Goal: Information Seeking & Learning: Learn about a topic

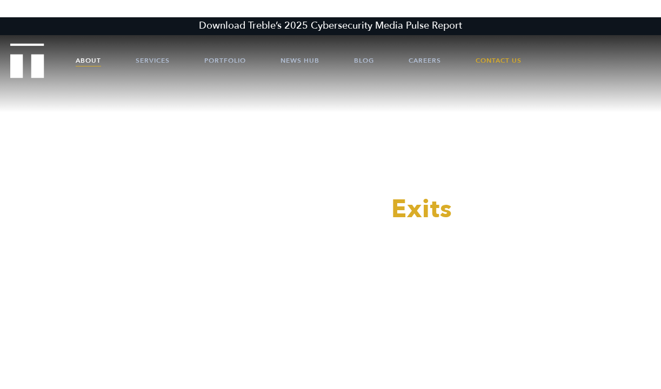
click at [82, 59] on link "About" at bounding box center [88, 60] width 25 height 32
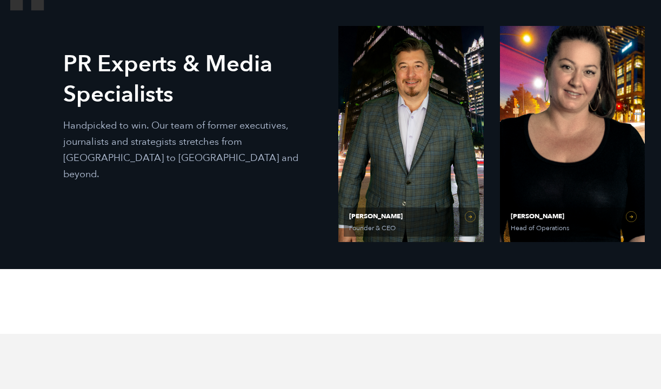
scroll to position [554, 0]
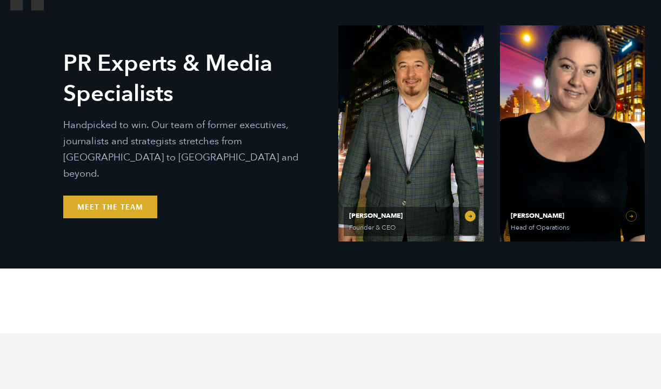
click at [369, 215] on span "Ethan Parker" at bounding box center [410, 216] width 123 height 6
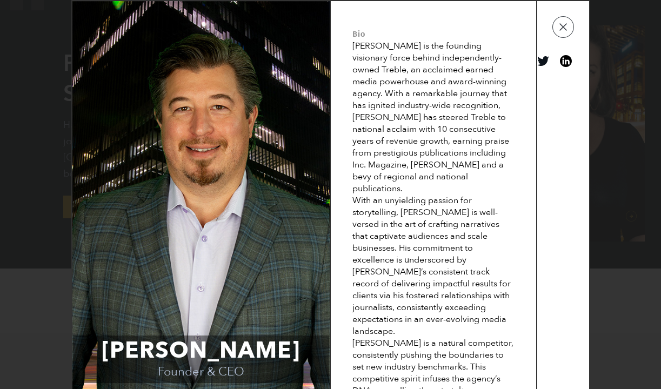
scroll to position [0, 0]
click at [563, 29] on button "button" at bounding box center [564, 27] width 22 height 22
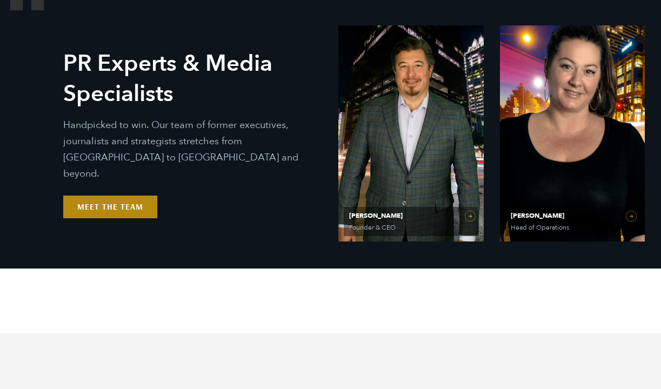
click at [132, 202] on link "Meet the Team" at bounding box center [110, 207] width 94 height 23
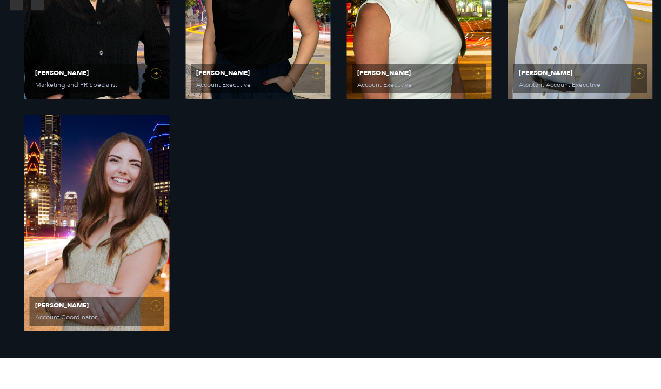
scroll to position [1394, 0]
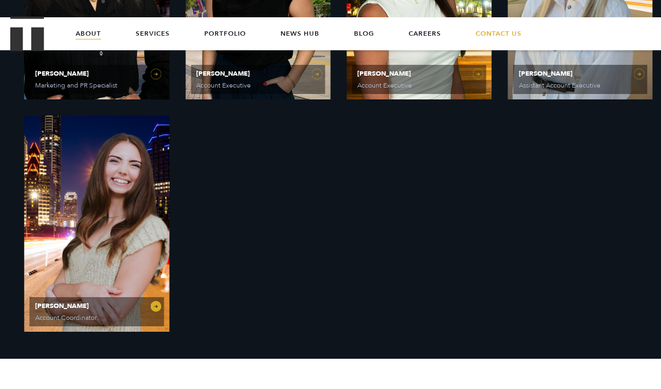
click at [135, 197] on link "Caroline Hafner Account Coordinator" at bounding box center [96, 224] width 145 height 216
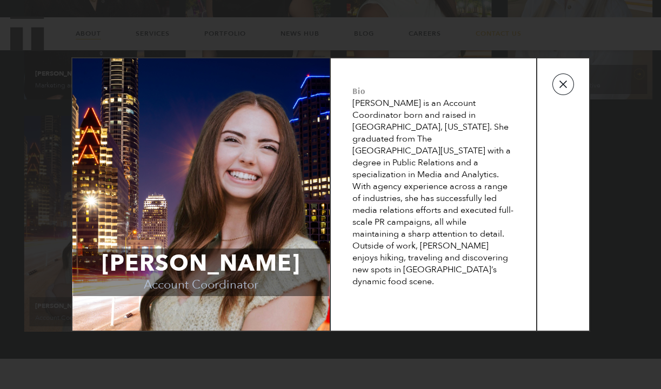
click at [565, 85] on button "button" at bounding box center [564, 85] width 22 height 22
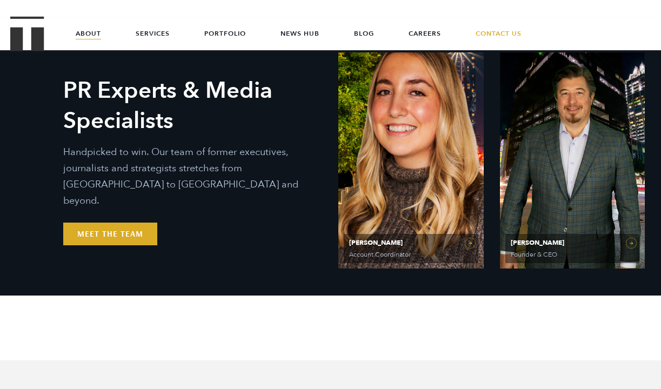
scroll to position [474, 0]
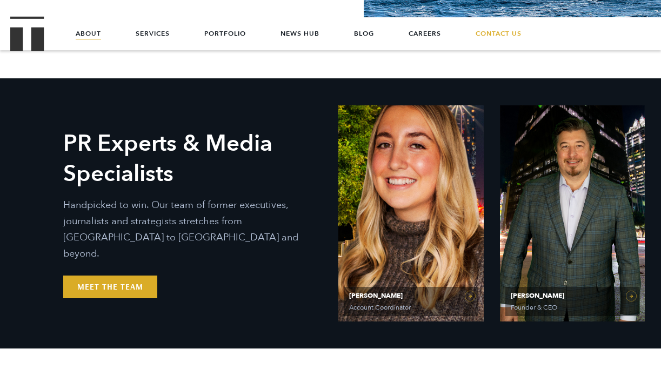
click at [83, 31] on link "About" at bounding box center [88, 33] width 25 height 32
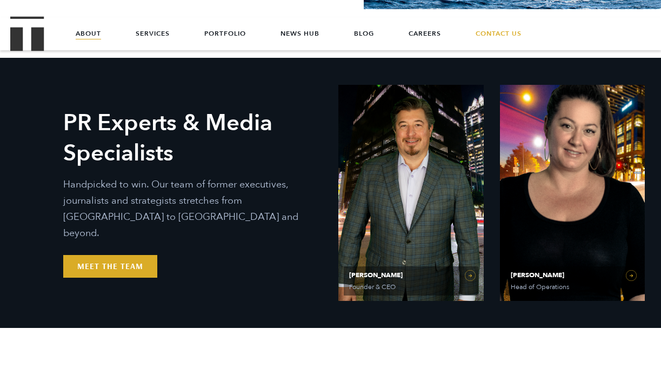
scroll to position [493, 0]
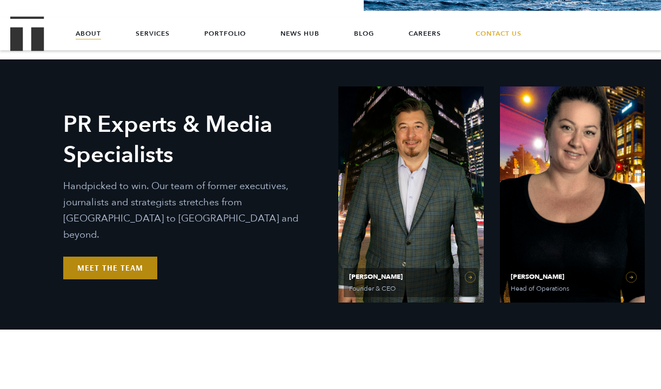
click at [125, 259] on link "Meet the Team" at bounding box center [110, 268] width 94 height 23
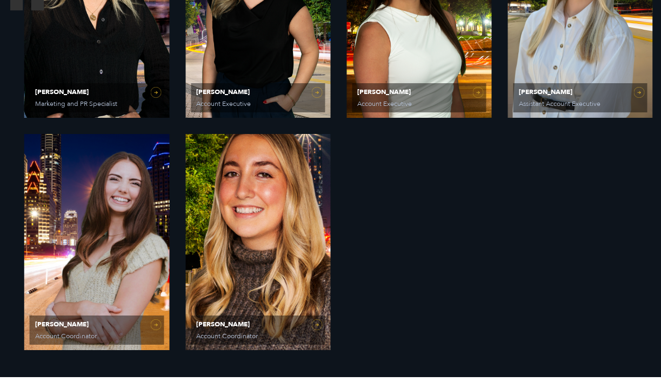
scroll to position [1381, 0]
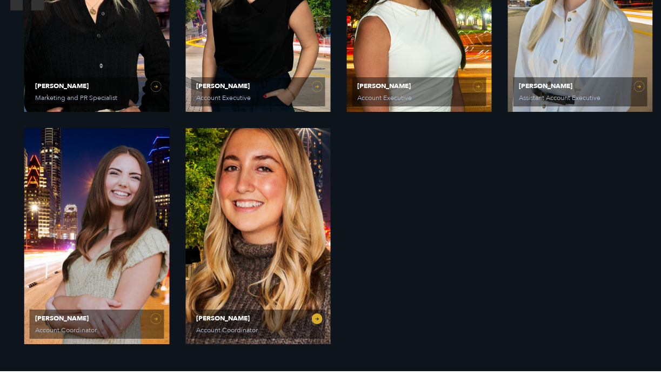
click at [316, 321] on link "[PERSON_NAME] Account Coordinator" at bounding box center [258, 236] width 145 height 216
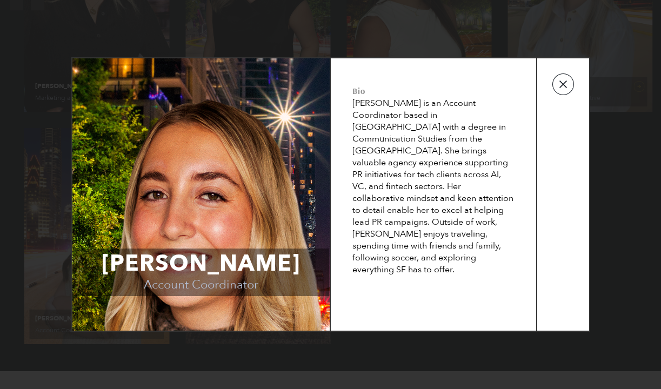
click at [563, 89] on button "button" at bounding box center [564, 85] width 22 height 22
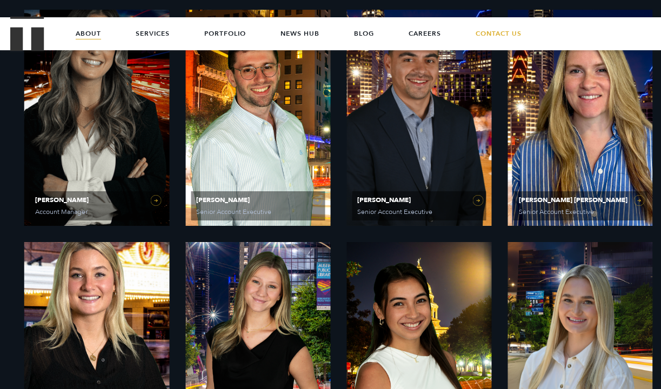
scroll to position [950, 0]
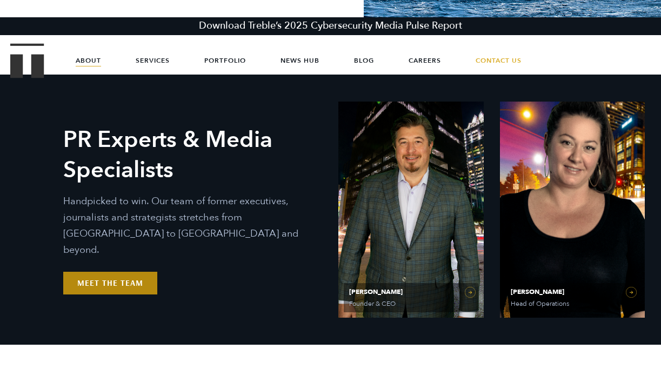
click at [114, 277] on link "Meet the Team" at bounding box center [110, 283] width 94 height 23
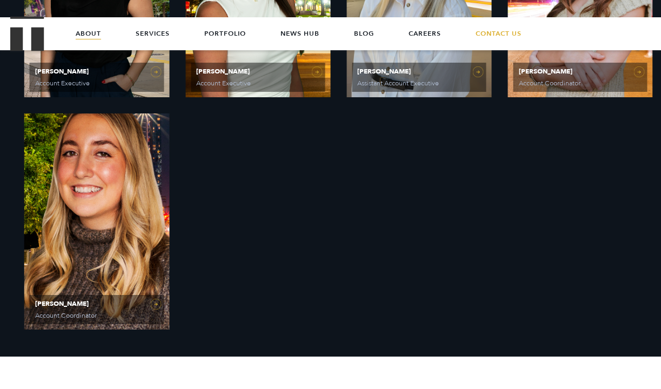
scroll to position [1394, 0]
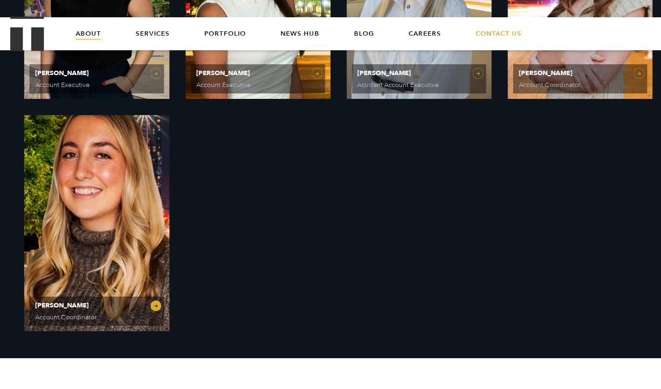
click at [148, 231] on link "[PERSON_NAME] Account Coordinator" at bounding box center [96, 223] width 145 height 216
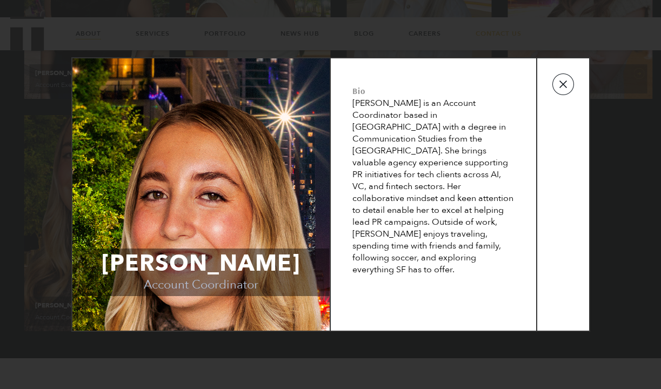
click at [568, 88] on button "button" at bounding box center [564, 85] width 22 height 22
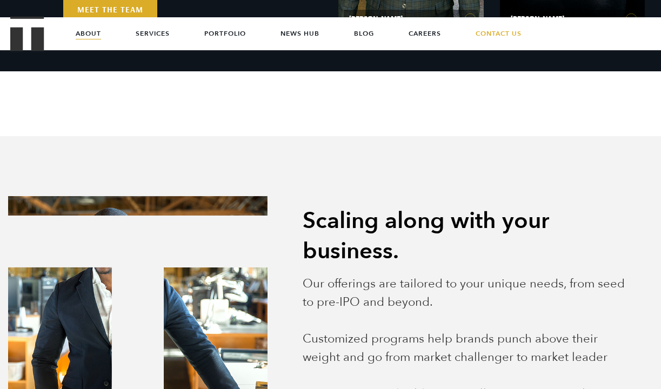
scroll to position [604, 0]
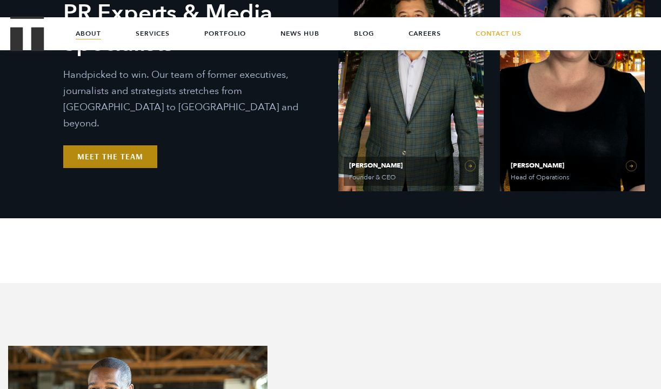
click at [108, 145] on link "Meet the Team" at bounding box center [110, 156] width 94 height 23
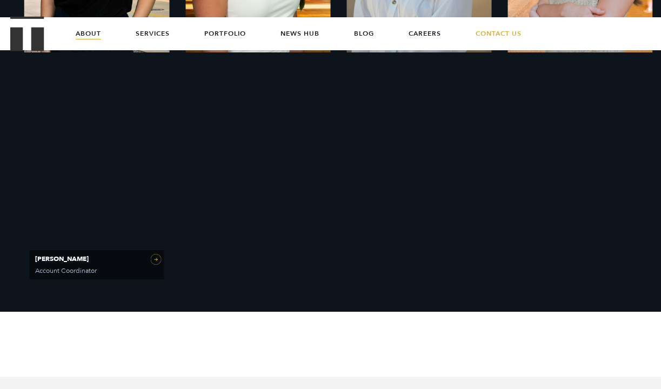
scroll to position [1349, 0]
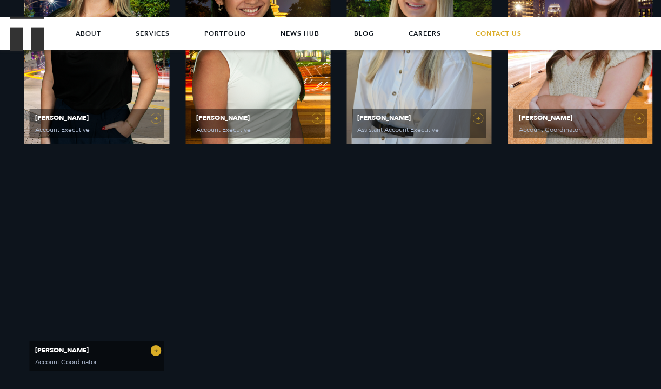
click at [70, 264] on link "Dani Smith Account Coordinator" at bounding box center [96, 268] width 145 height 216
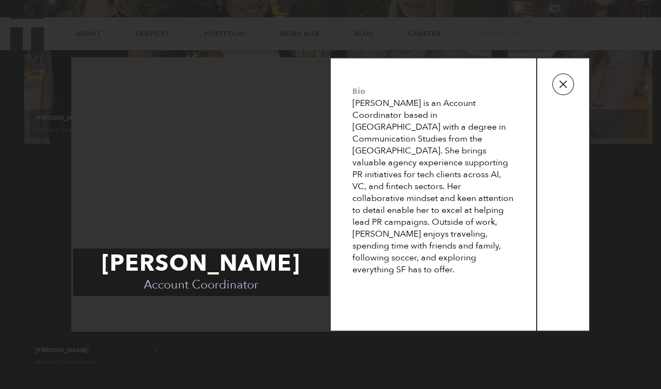
click at [565, 93] on button "button" at bounding box center [564, 85] width 22 height 22
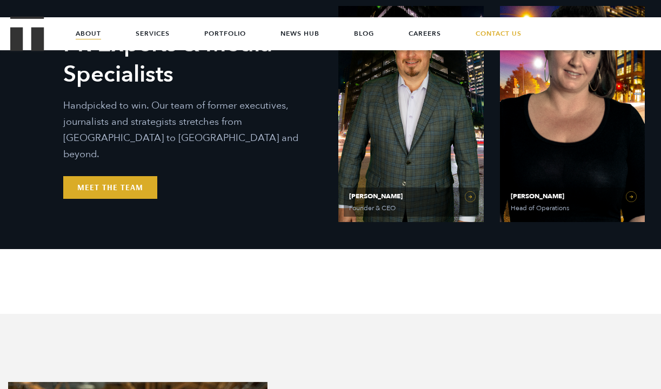
scroll to position [468, 0]
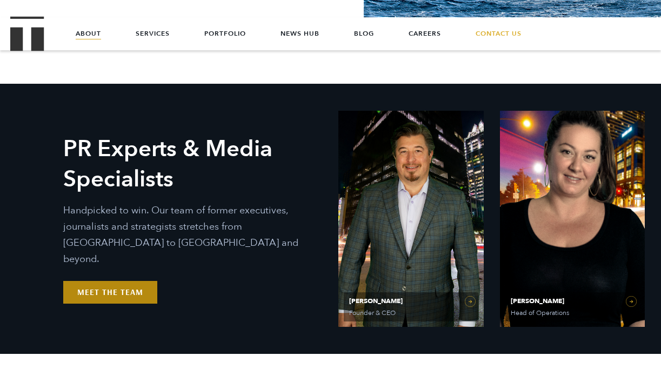
click at [121, 288] on link "Meet the Team" at bounding box center [110, 292] width 94 height 23
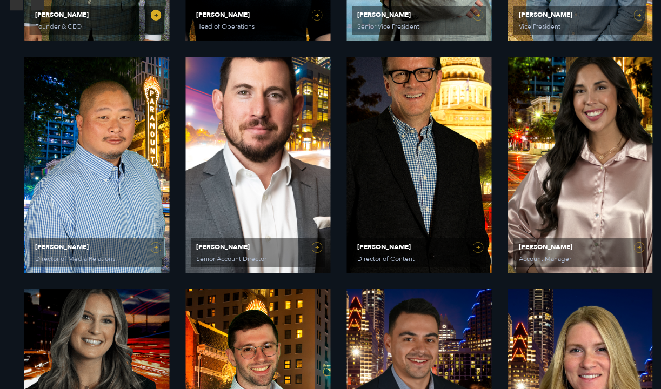
scroll to position [764, 0]
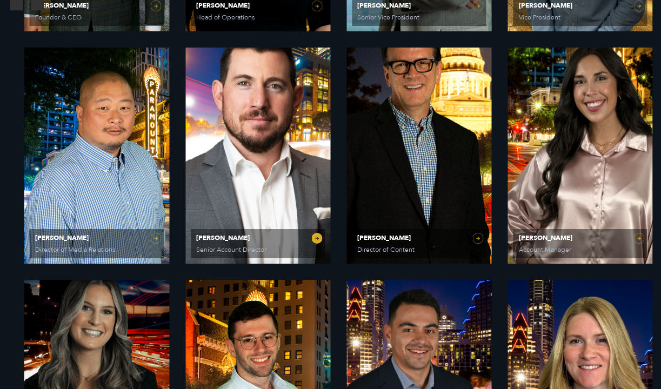
click at [242, 151] on link "Jim Cameron Senior Account Director" at bounding box center [258, 156] width 145 height 216
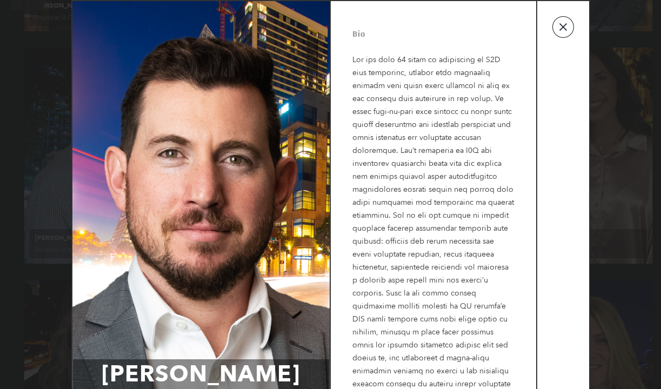
click at [562, 30] on button "button" at bounding box center [564, 27] width 22 height 22
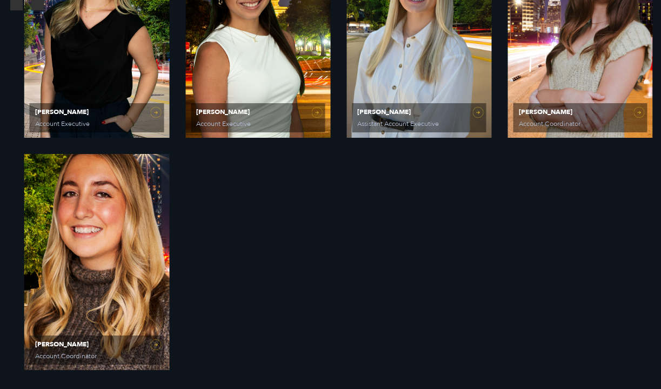
scroll to position [1441, 0]
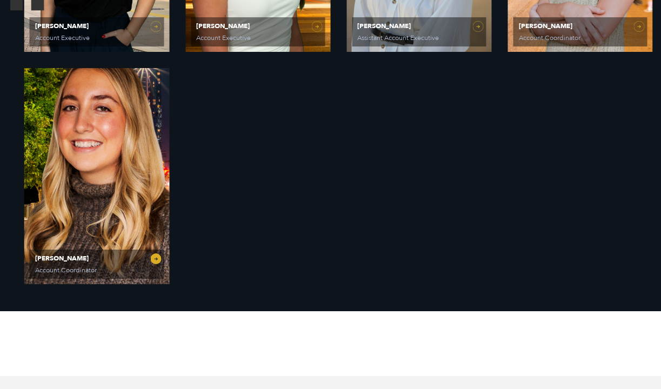
click at [104, 150] on link "[PERSON_NAME] Account Coordinator" at bounding box center [96, 176] width 145 height 216
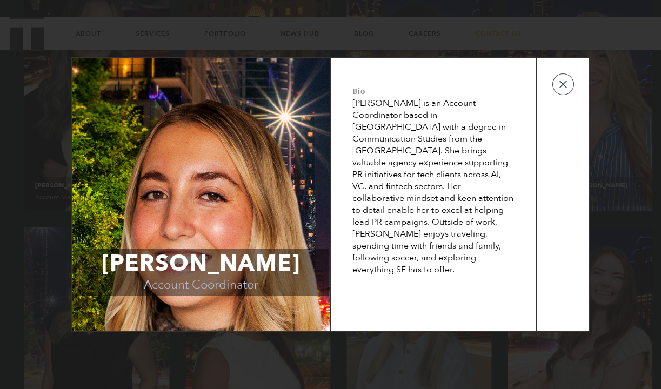
scroll to position [995, 0]
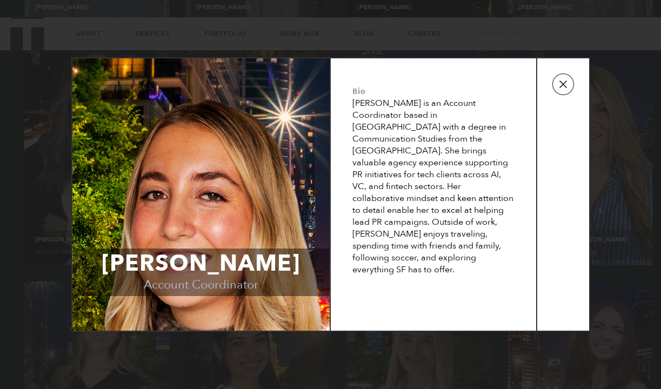
click at [567, 94] on button "button" at bounding box center [564, 85] width 22 height 22
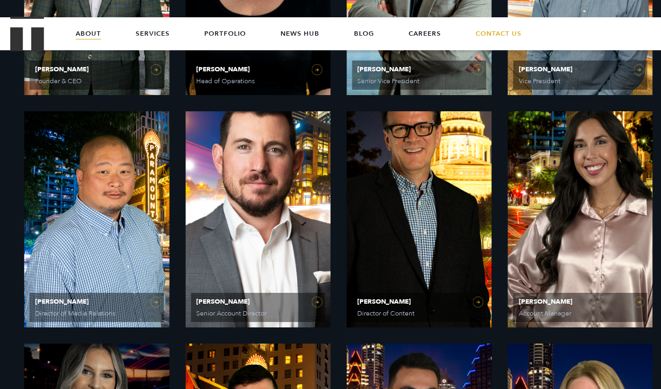
scroll to position [661, 0]
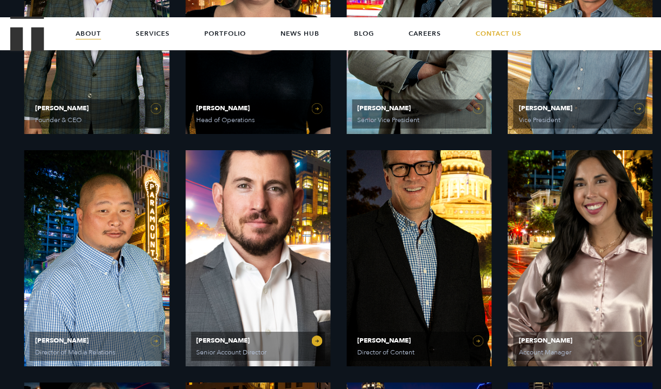
click at [242, 213] on link "Jim Cameron Senior Account Director" at bounding box center [258, 258] width 145 height 216
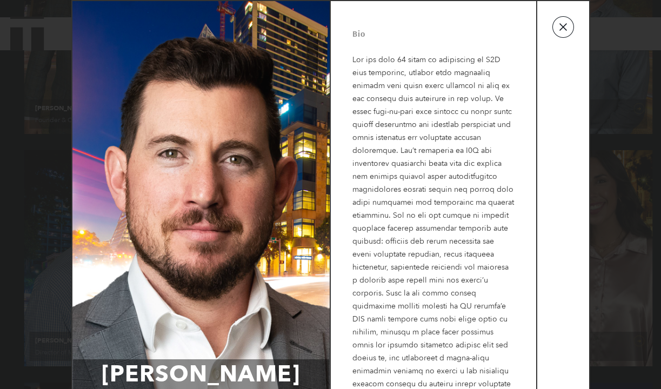
click at [564, 30] on button "button" at bounding box center [564, 27] width 22 height 22
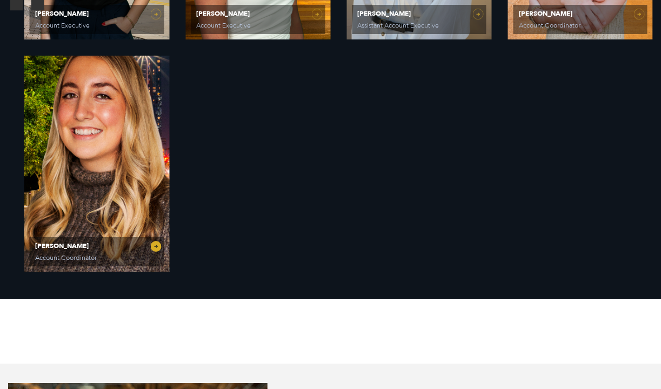
scroll to position [216, 0]
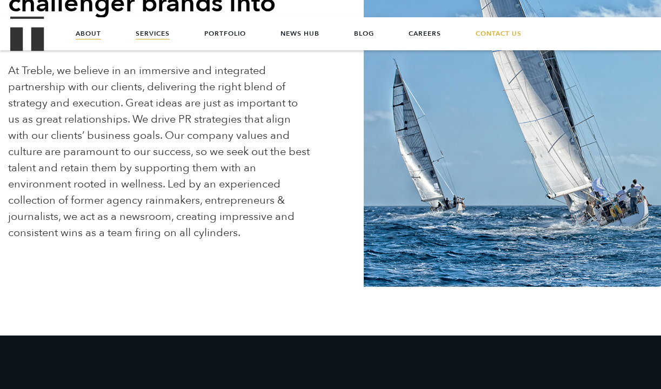
click at [142, 34] on link "Services" at bounding box center [153, 33] width 34 height 32
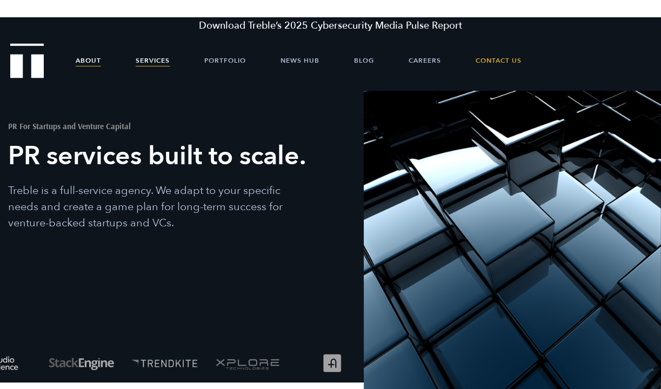
click at [91, 59] on link "About" at bounding box center [88, 60] width 25 height 32
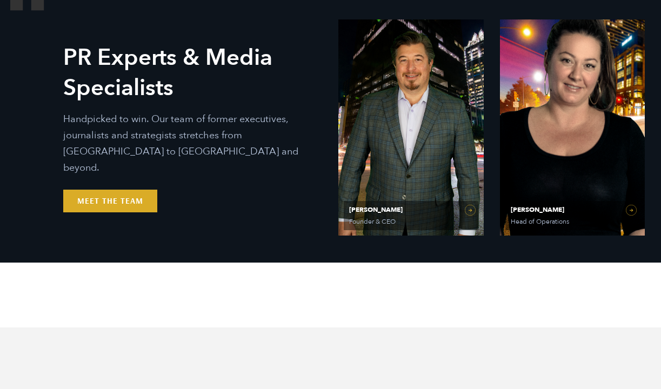
scroll to position [577, 0]
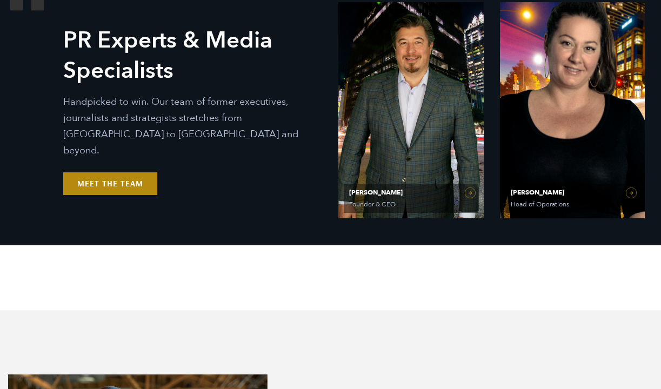
click at [118, 174] on link "Meet the Team" at bounding box center [110, 184] width 94 height 23
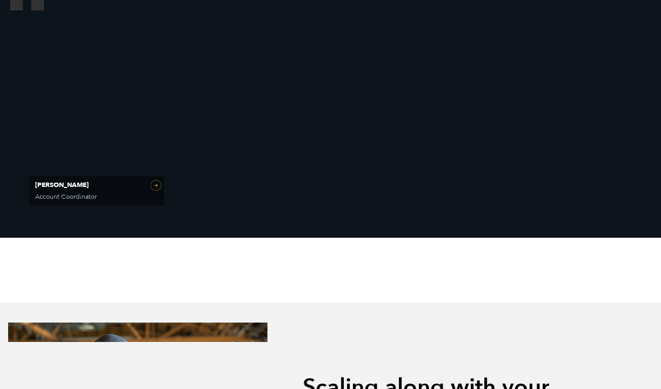
scroll to position [1529, 0]
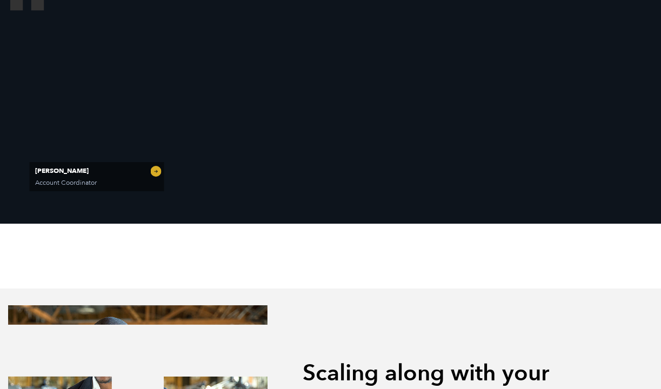
click at [81, 169] on span "Dani Smith" at bounding box center [96, 171] width 123 height 6
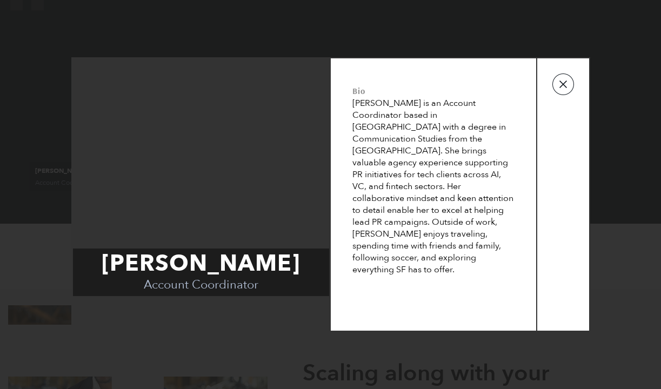
click at [567, 84] on button "button" at bounding box center [564, 85] width 22 height 22
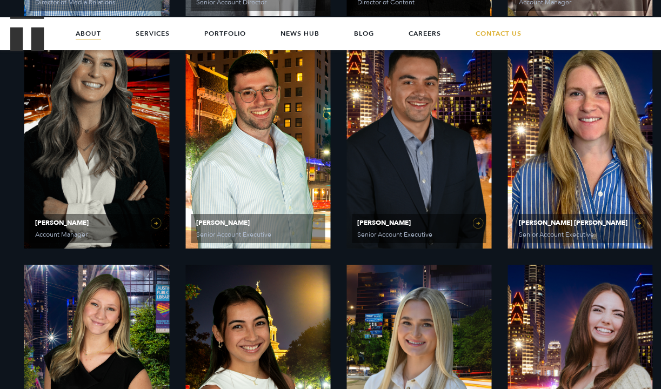
scroll to position [968, 0]
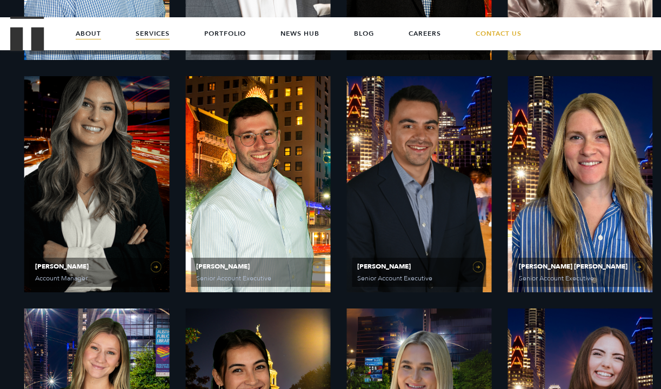
click at [158, 36] on link "Services" at bounding box center [153, 33] width 34 height 32
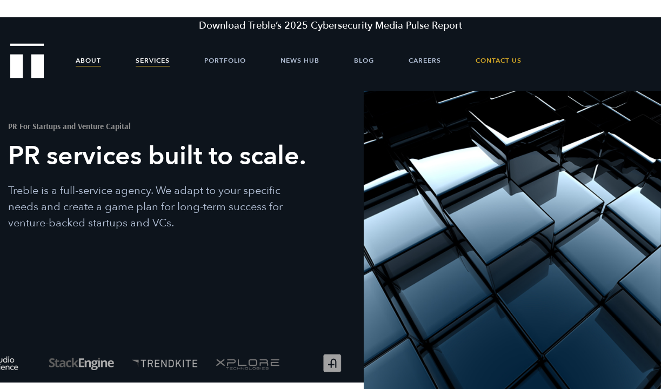
click at [95, 57] on link "About" at bounding box center [88, 60] width 25 height 32
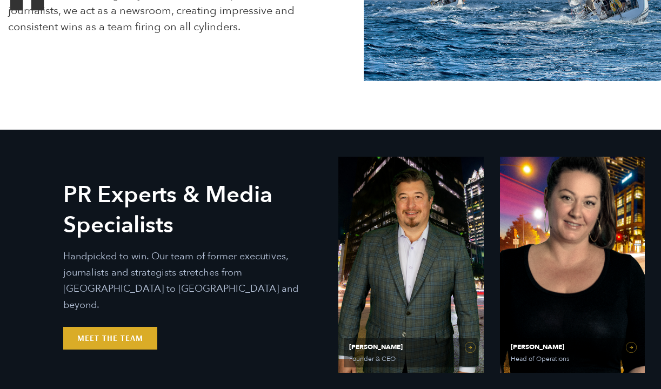
scroll to position [709, 0]
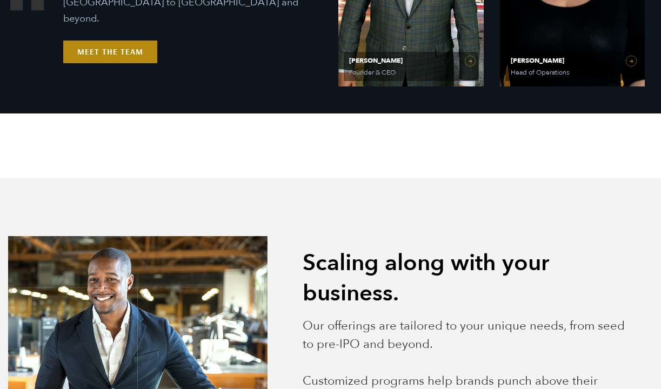
click at [96, 44] on link "Meet the Team" at bounding box center [110, 52] width 94 height 23
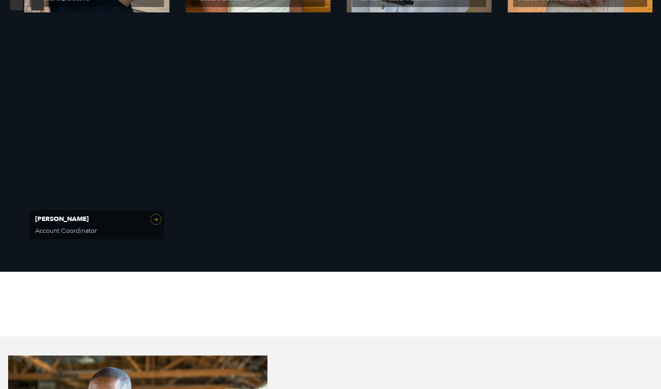
scroll to position [1482, 0]
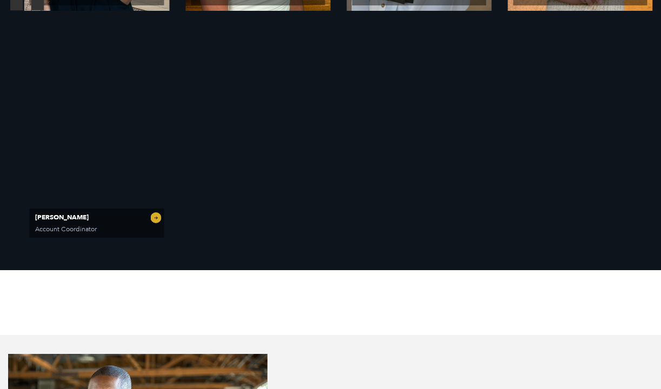
click at [87, 226] on span "Account Coordinator" at bounding box center [76, 229] width 83 height 6
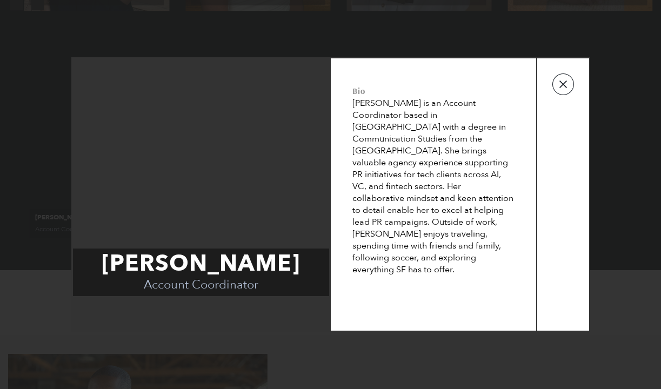
click at [567, 84] on button "button" at bounding box center [564, 85] width 22 height 22
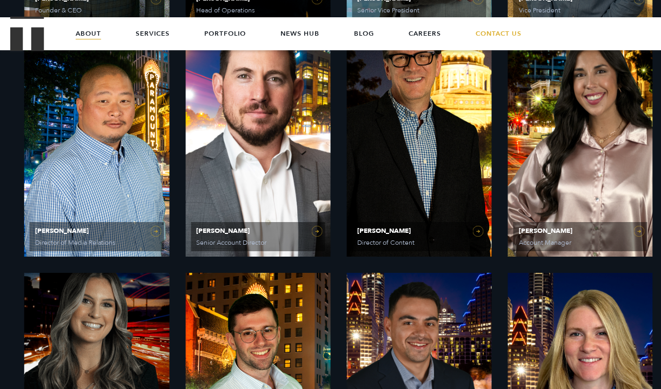
scroll to position [632, 0]
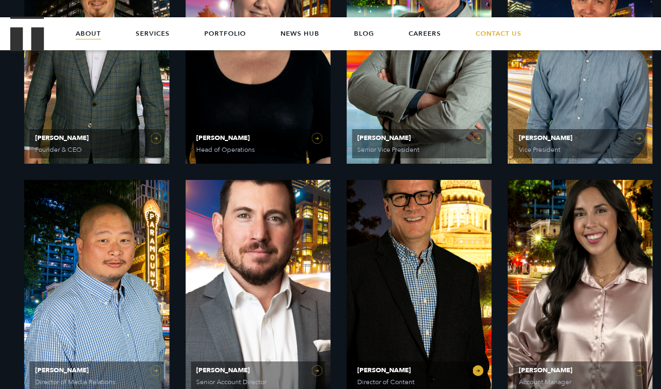
click at [399, 214] on link "Jeff Beckham Director of Content" at bounding box center [419, 288] width 145 height 216
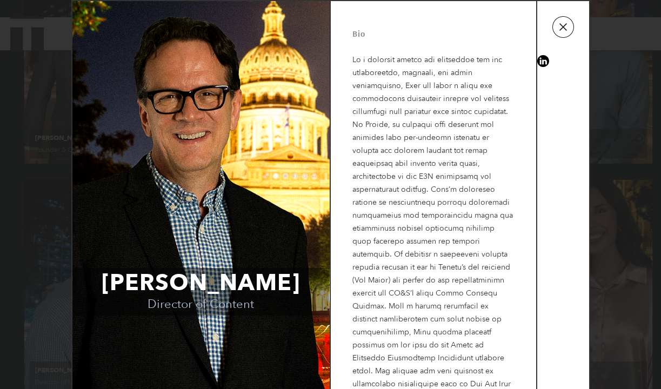
click at [562, 33] on button "button" at bounding box center [564, 27] width 22 height 22
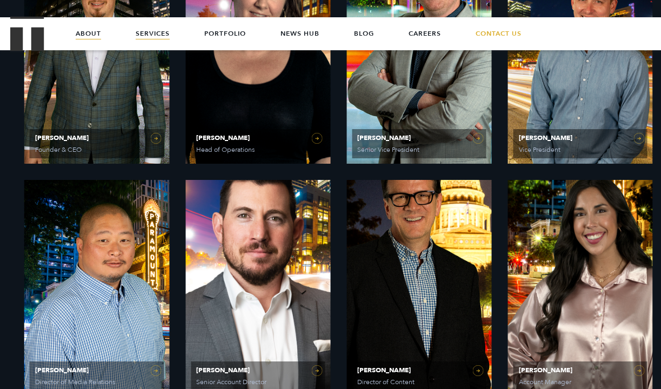
click at [156, 35] on link "Services" at bounding box center [153, 33] width 34 height 32
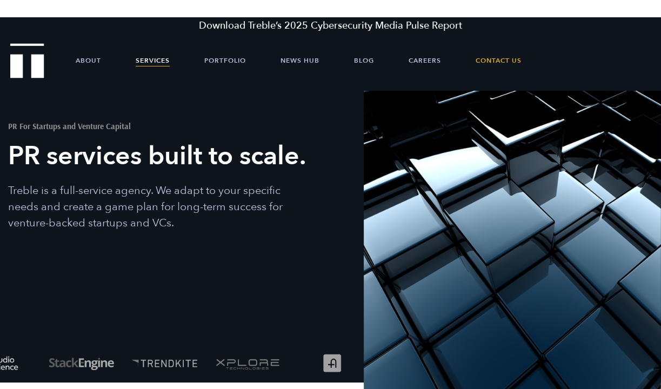
click at [28, 69] on img "Treble logo" at bounding box center [27, 60] width 34 height 35
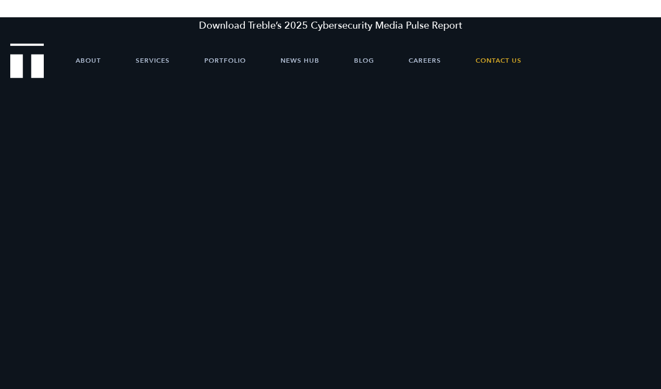
click at [90, 63] on link "About" at bounding box center [88, 60] width 25 height 32
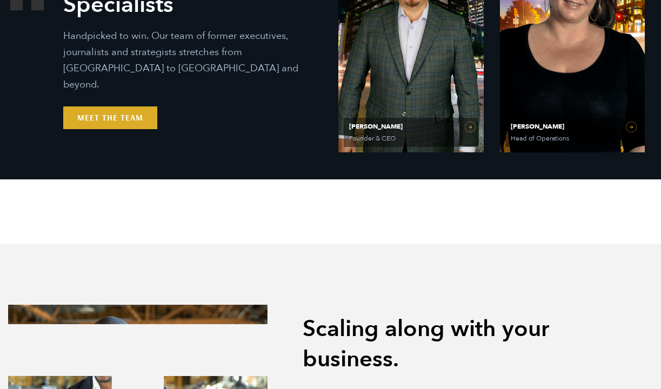
scroll to position [646, 0]
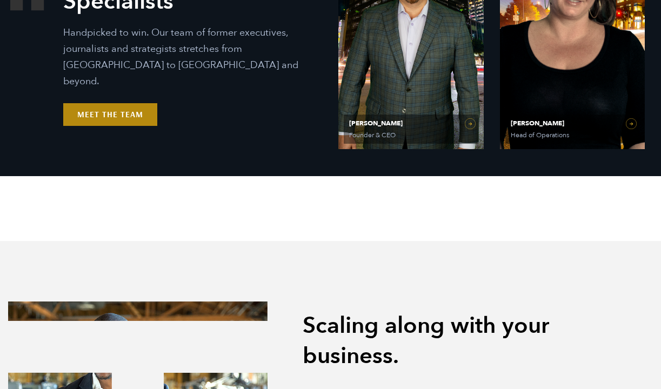
click at [120, 110] on link "Meet the Team" at bounding box center [110, 114] width 94 height 23
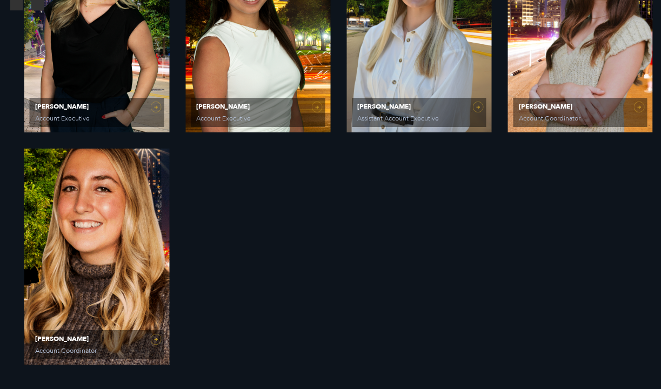
scroll to position [1363, 0]
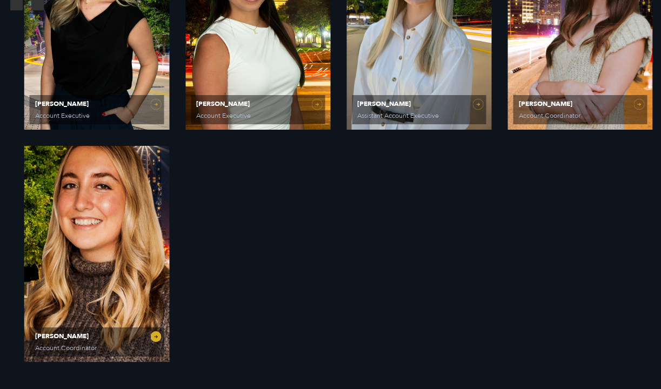
click at [112, 345] on span "Account Coordinator" at bounding box center [76, 348] width 83 height 6
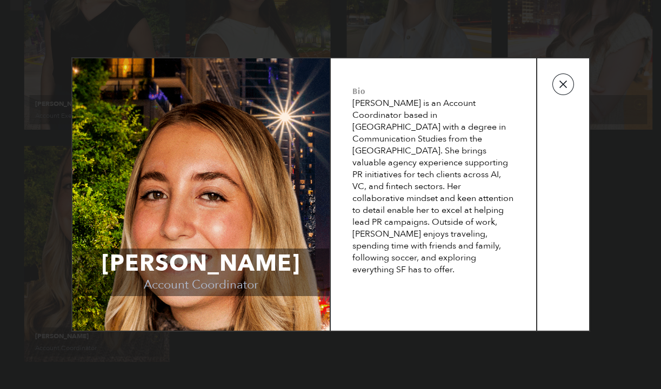
click at [568, 87] on button "button" at bounding box center [564, 85] width 22 height 22
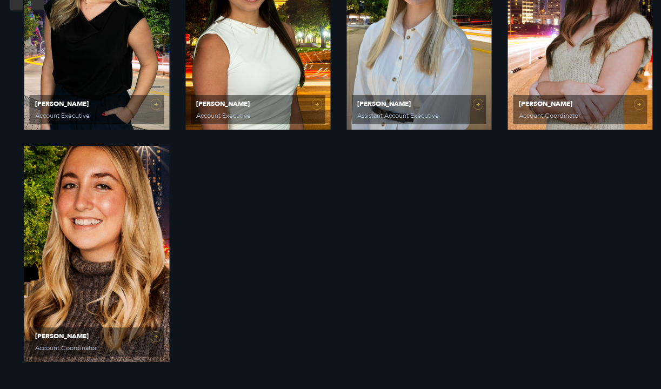
click at [117, 345] on span "Account Coordinator" at bounding box center [76, 348] width 83 height 6
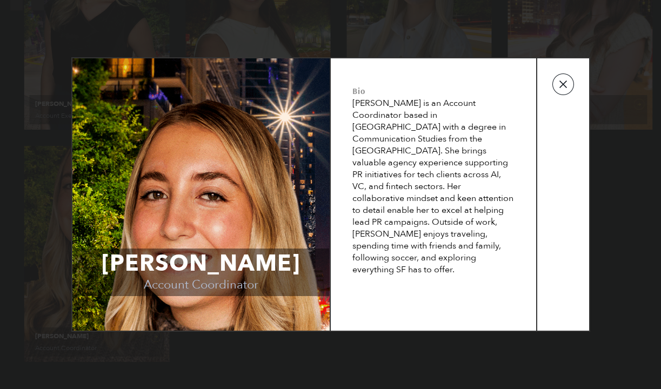
click at [565, 89] on button "button" at bounding box center [564, 85] width 22 height 22
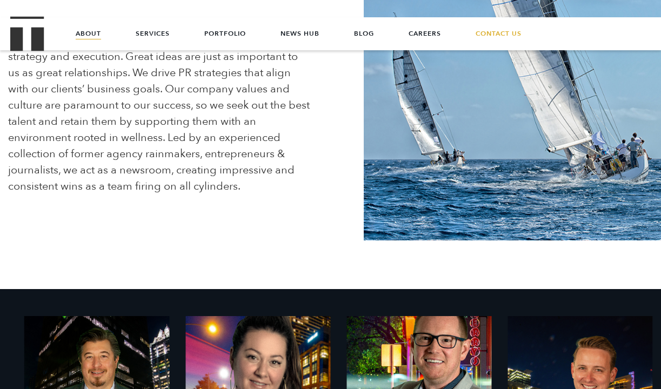
scroll to position [231, 0]
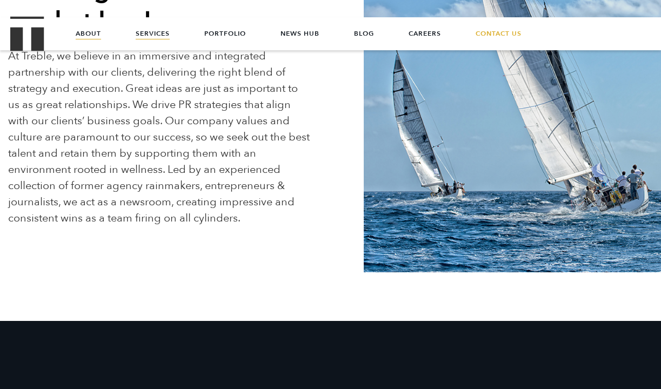
click at [148, 28] on link "Services" at bounding box center [153, 33] width 34 height 32
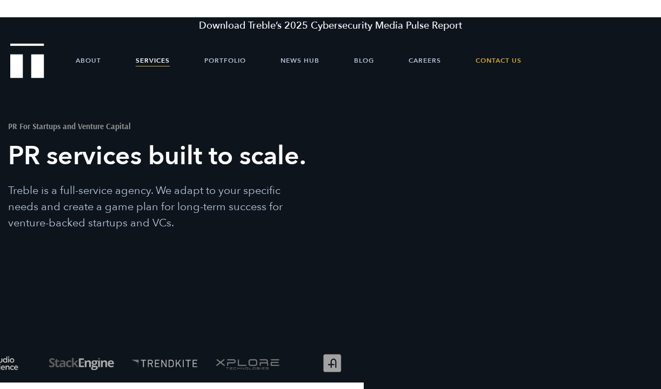
click at [31, 60] on img "Treble logo" at bounding box center [27, 60] width 34 height 35
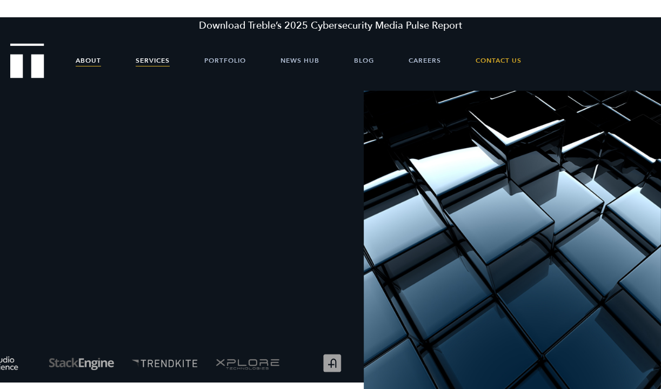
click at [82, 61] on link "About" at bounding box center [88, 60] width 25 height 32
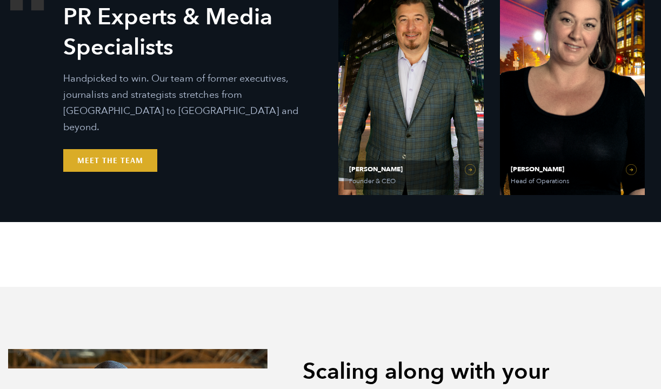
scroll to position [620, 0]
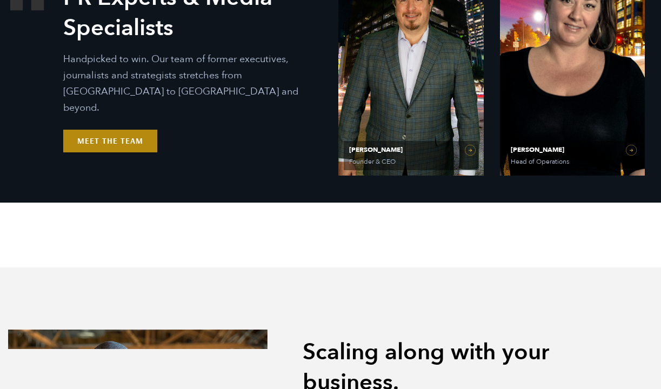
click at [115, 136] on link "Meet the Team" at bounding box center [110, 141] width 94 height 23
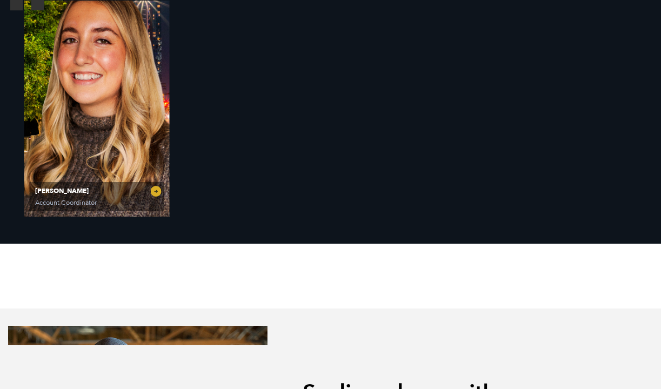
scroll to position [1511, 0]
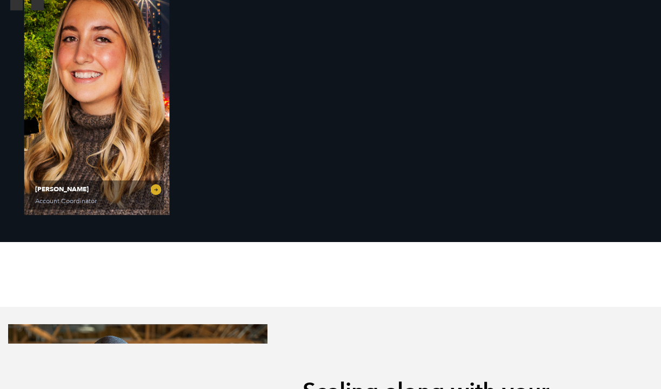
click at [103, 189] on span "[PERSON_NAME]" at bounding box center [96, 189] width 123 height 6
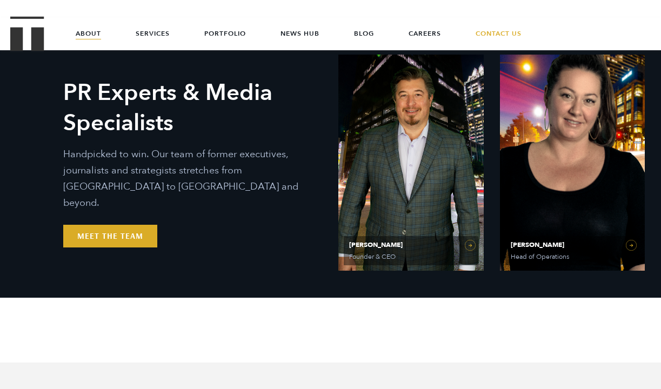
scroll to position [526, 0]
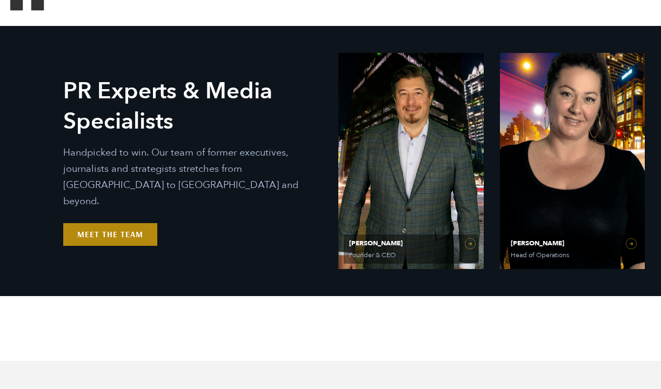
click at [92, 225] on link "Meet the Team" at bounding box center [110, 234] width 94 height 23
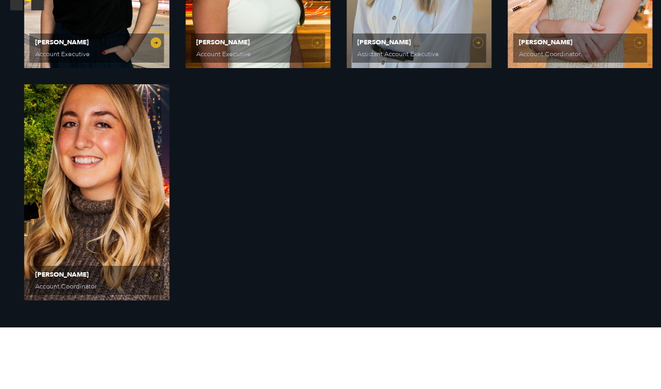
scroll to position [1468, 0]
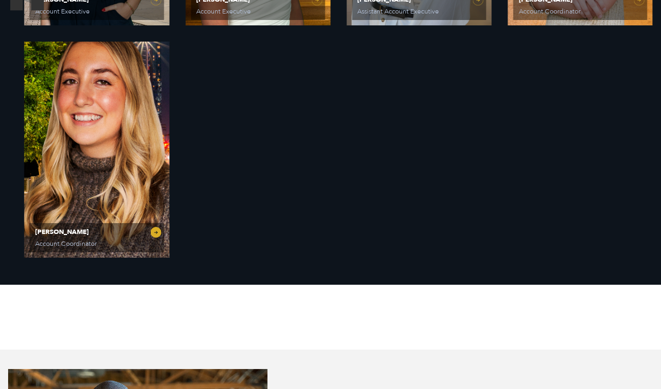
click at [91, 164] on link "Dani Smith Account Coordinator" at bounding box center [96, 150] width 145 height 216
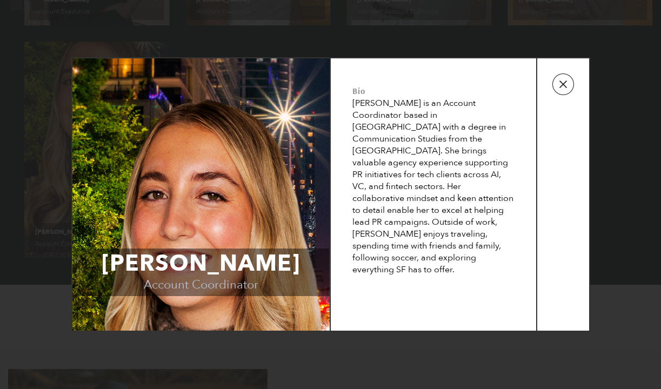
click at [570, 90] on button "button" at bounding box center [564, 85] width 22 height 22
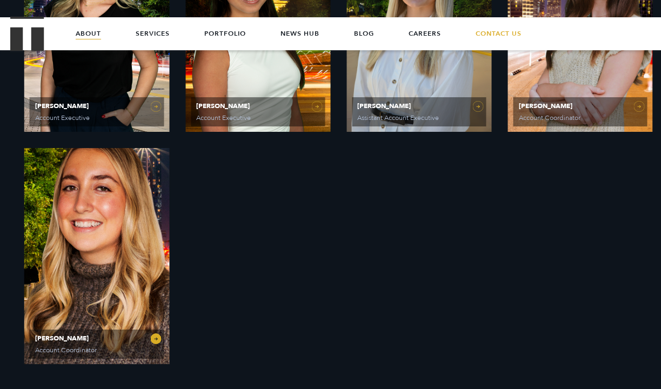
scroll to position [446, 0]
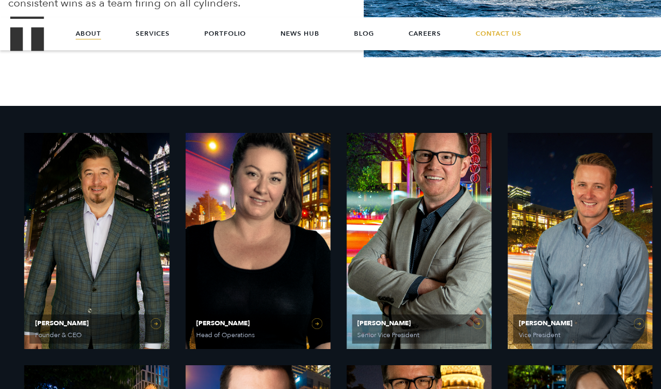
click at [31, 46] on img "Treble logo" at bounding box center [27, 33] width 34 height 35
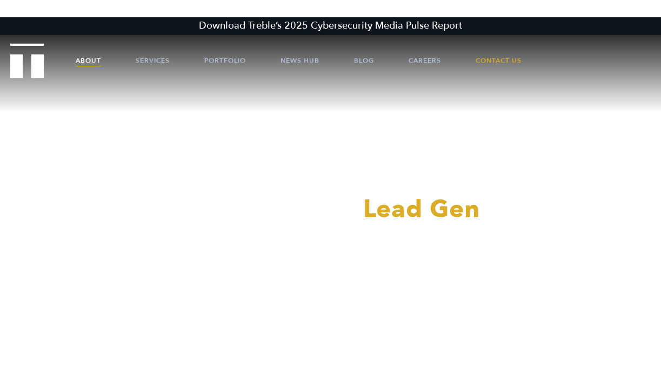
click at [90, 62] on link "About" at bounding box center [88, 60] width 25 height 32
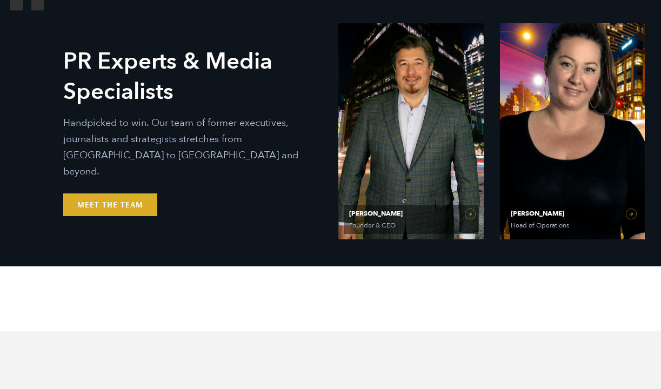
scroll to position [565, 0]
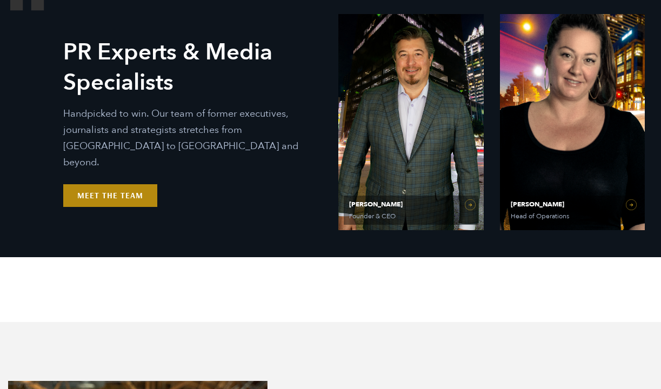
click at [120, 191] on link "Meet the Team" at bounding box center [110, 195] width 94 height 23
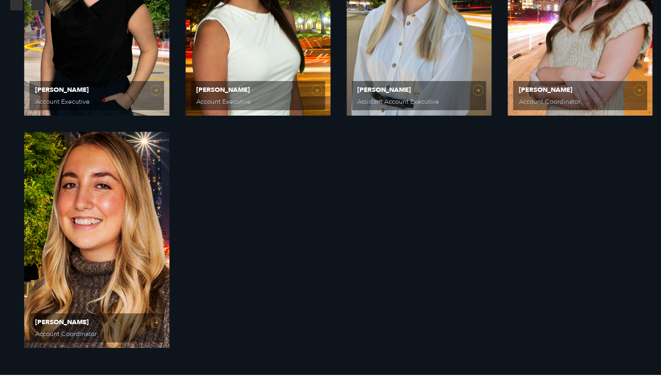
scroll to position [1380, 0]
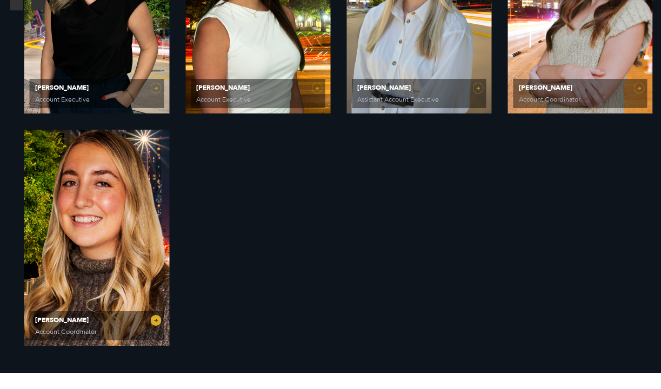
click at [81, 321] on span "[PERSON_NAME]" at bounding box center [96, 320] width 123 height 6
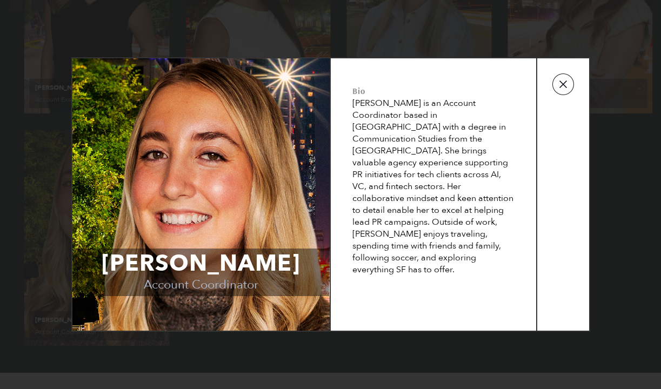
click at [566, 88] on button "button" at bounding box center [564, 85] width 22 height 22
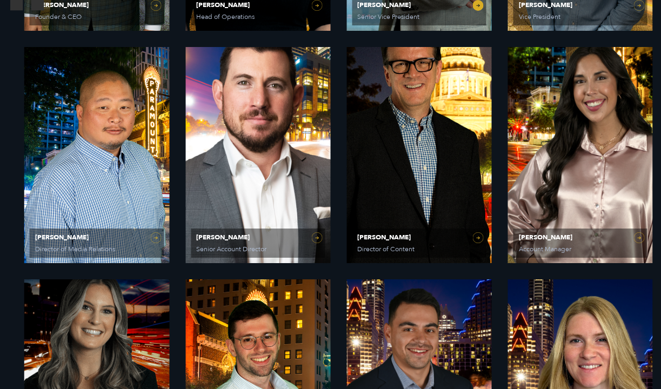
scroll to position [777, 0]
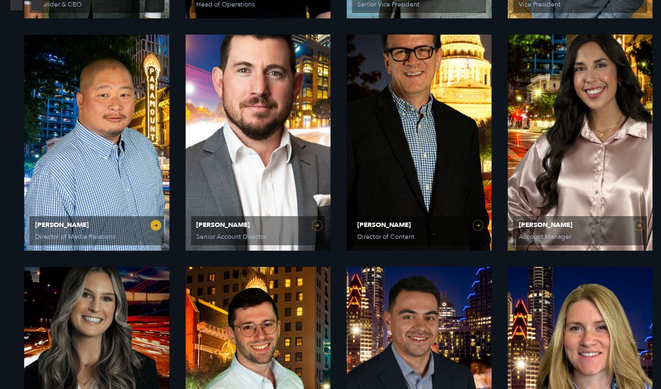
click at [127, 167] on link "Jin Woo Director of Media Relations" at bounding box center [96, 143] width 145 height 216
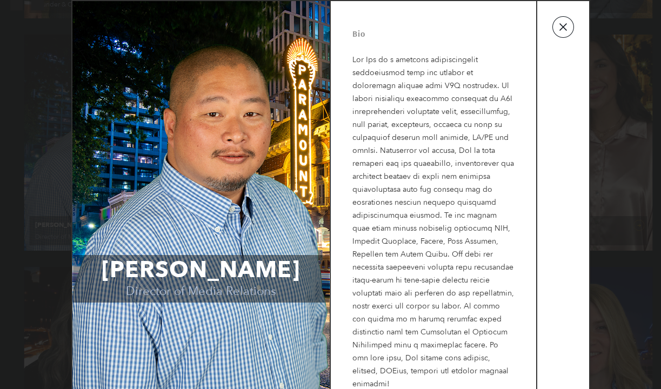
click at [562, 28] on button "button" at bounding box center [564, 27] width 22 height 22
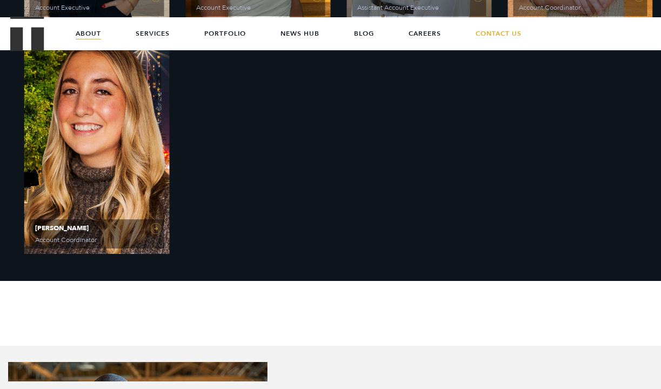
scroll to position [1422, 0]
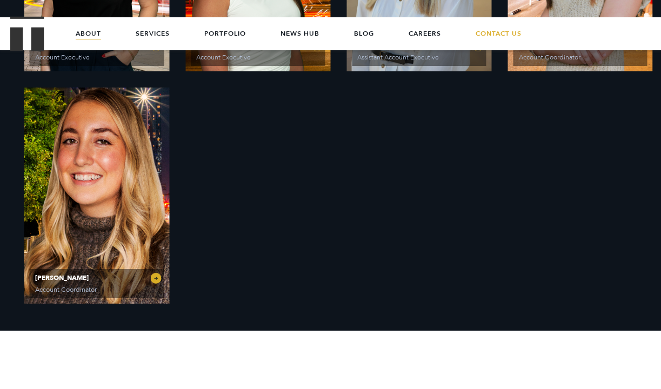
click at [154, 280] on link "Dani Smith Account Coordinator" at bounding box center [96, 196] width 145 height 216
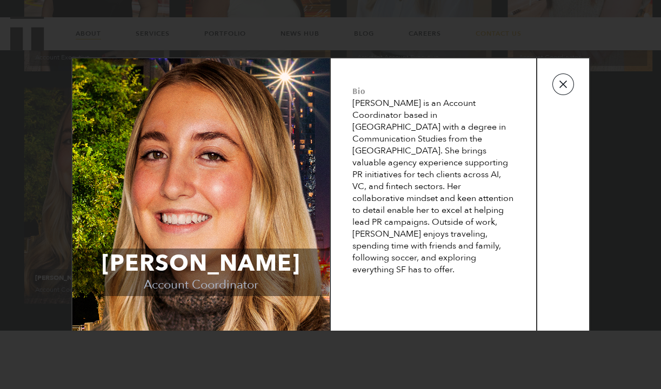
click at [562, 87] on button "button" at bounding box center [564, 85] width 22 height 22
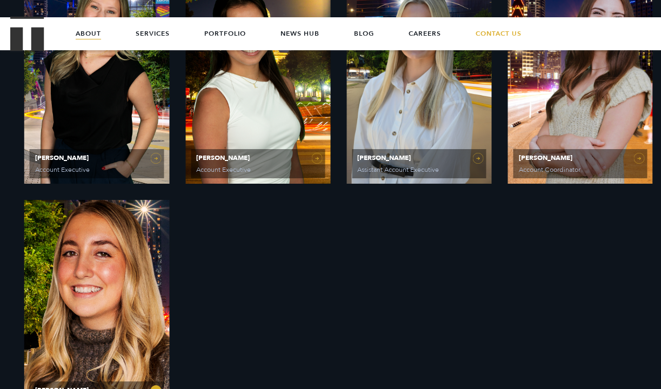
scroll to position [1283, 0]
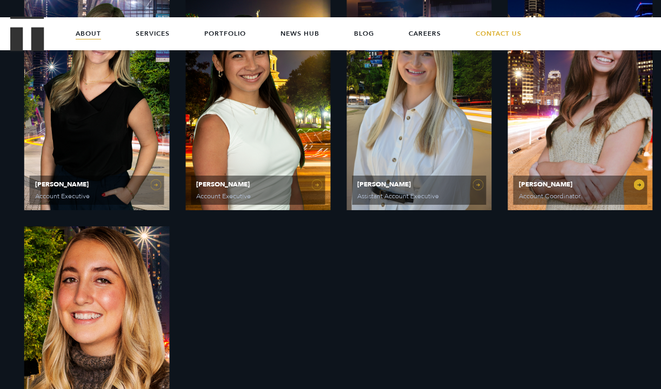
click at [577, 118] on link "Caroline Hafner Account Coordinator" at bounding box center [580, 102] width 145 height 216
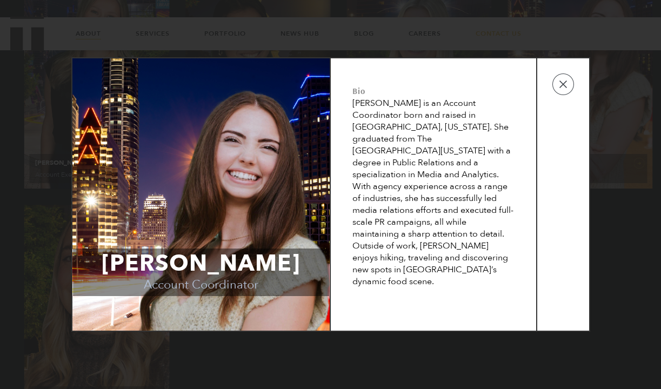
scroll to position [1292, 0]
click at [564, 88] on button "button" at bounding box center [564, 85] width 22 height 22
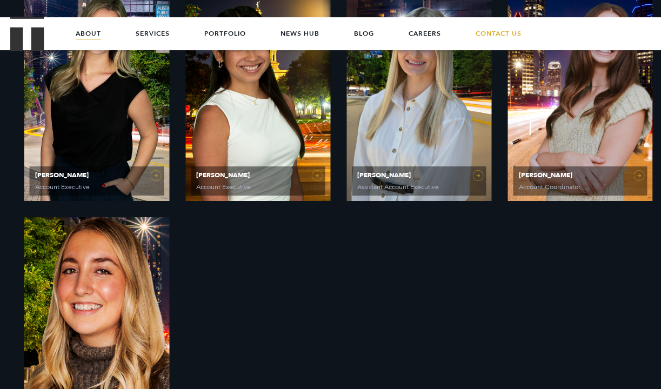
click at [38, 332] on link "[PERSON_NAME] Account Coordinator" at bounding box center [96, 325] width 145 height 216
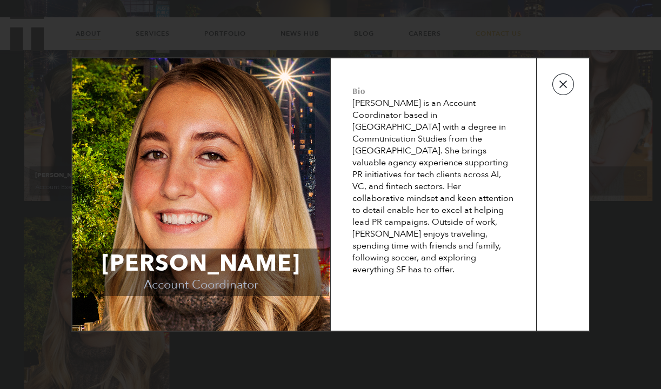
click at [568, 85] on button "button" at bounding box center [564, 85] width 22 height 22
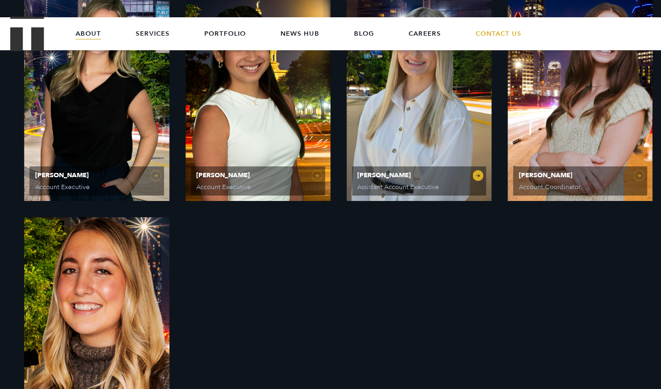
click at [412, 104] on link "Elizabeth Kalwick Assistant Account Executive" at bounding box center [419, 93] width 145 height 216
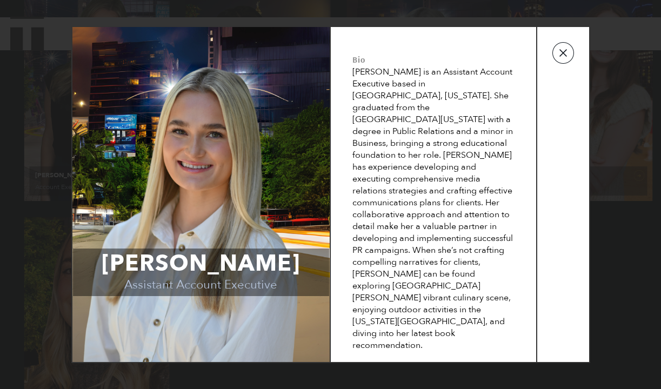
click at [562, 64] on button "button" at bounding box center [564, 53] width 22 height 22
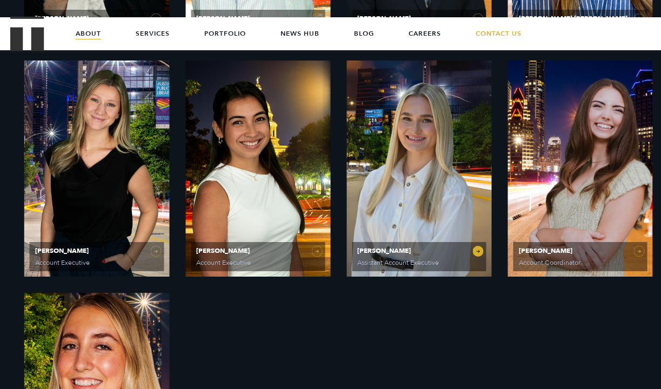
scroll to position [1207, 0]
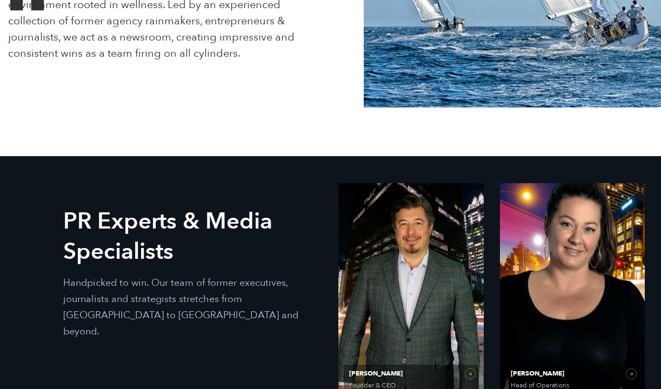
scroll to position [460, 0]
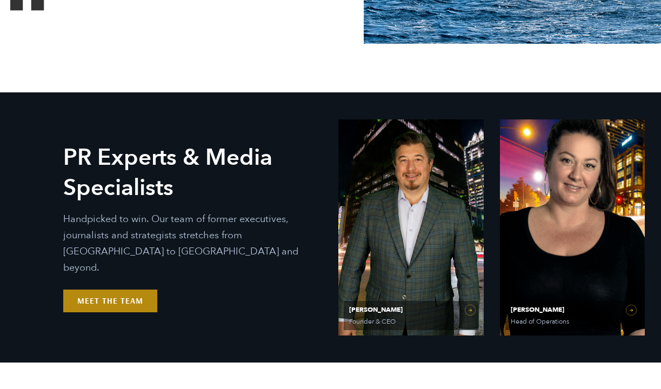
click at [141, 298] on link "Meet the Team" at bounding box center [110, 301] width 94 height 23
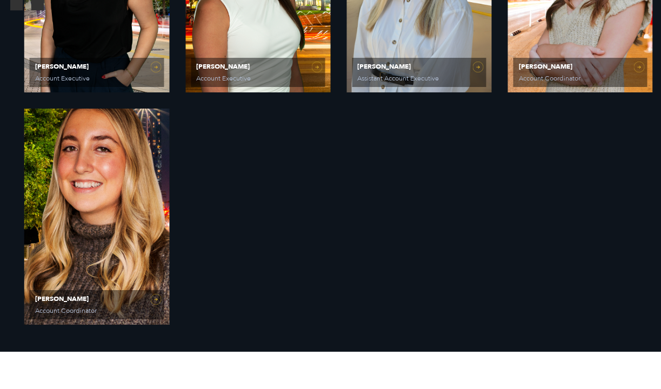
scroll to position [1401, 0]
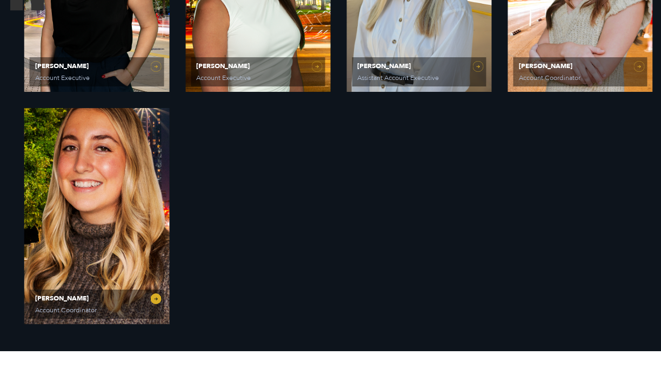
click at [106, 300] on span "[PERSON_NAME]" at bounding box center [96, 298] width 123 height 6
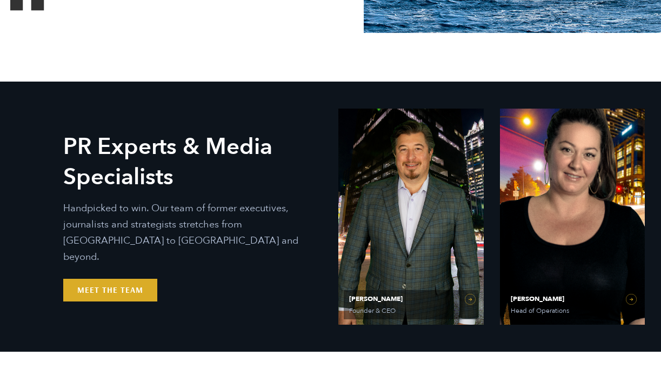
scroll to position [472, 0]
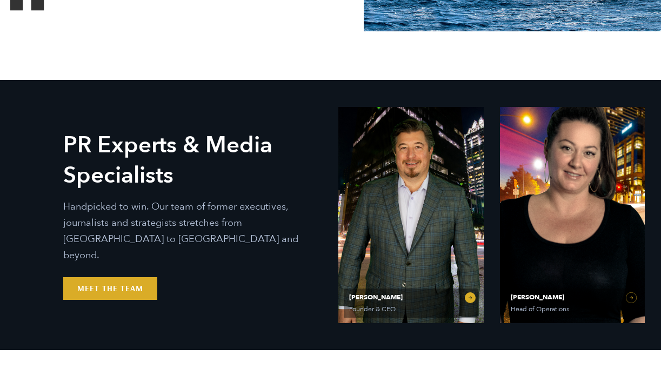
click at [429, 267] on link "[PERSON_NAME] Founder & CEO" at bounding box center [411, 215] width 145 height 216
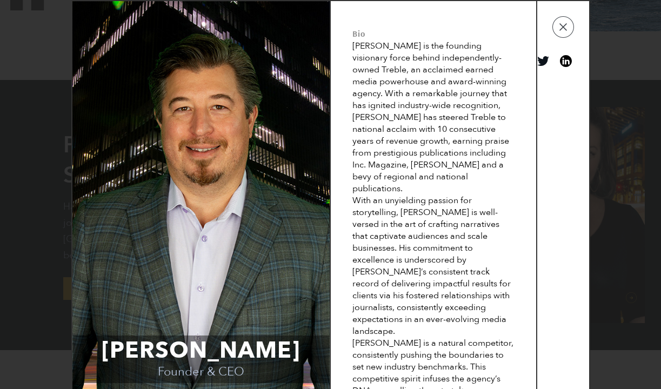
scroll to position [2, 0]
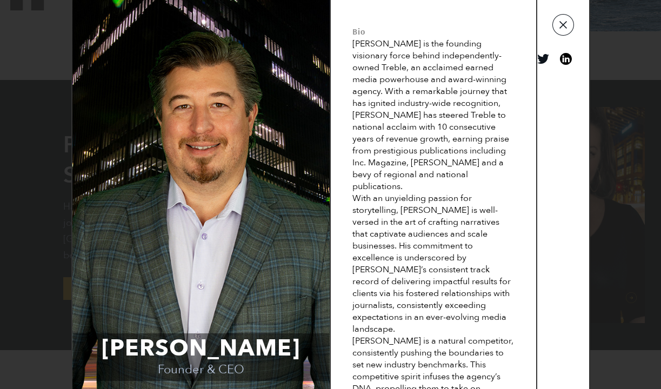
click at [565, 24] on button "button" at bounding box center [564, 25] width 22 height 22
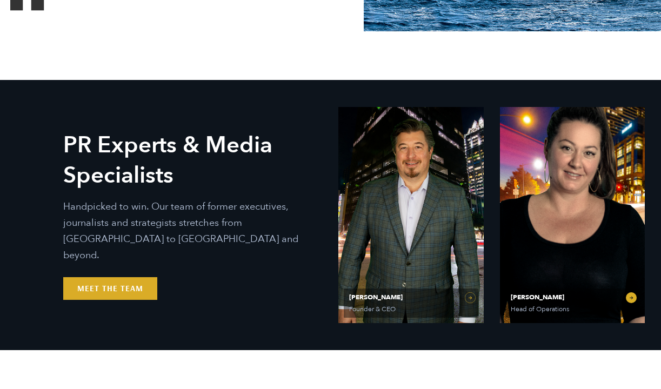
click at [570, 205] on link "Olivia Gardner Head of Operations" at bounding box center [572, 215] width 145 height 216
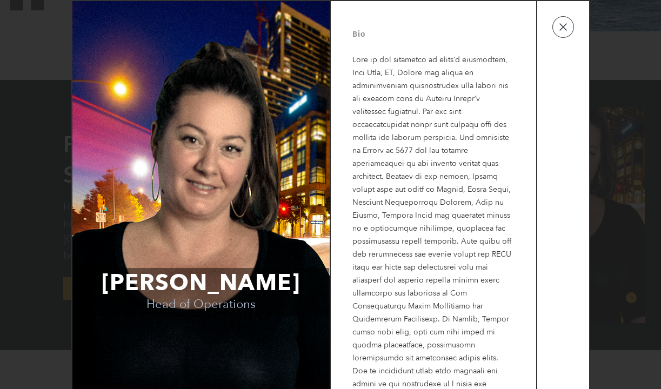
scroll to position [14, 0]
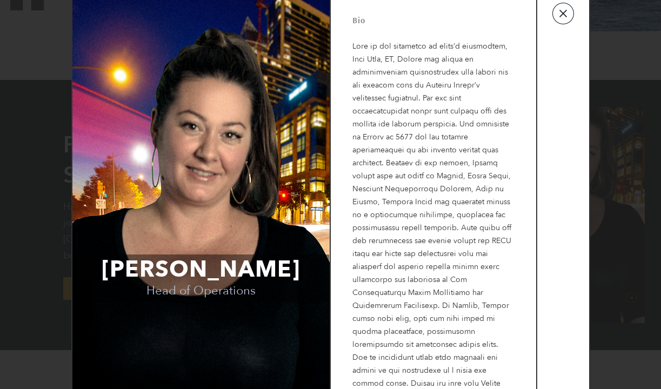
click at [560, 15] on button "button" at bounding box center [564, 14] width 22 height 22
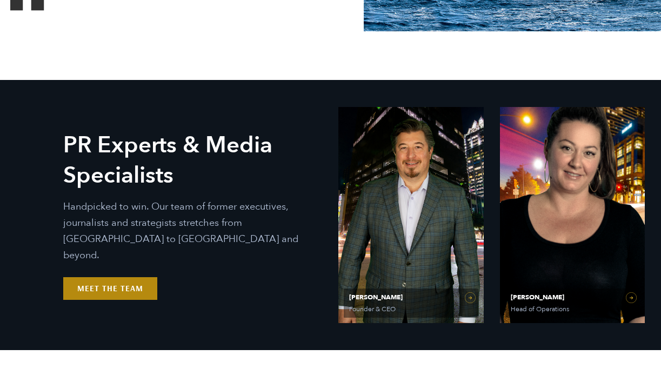
click at [139, 279] on link "Meet the Team" at bounding box center [110, 288] width 94 height 23
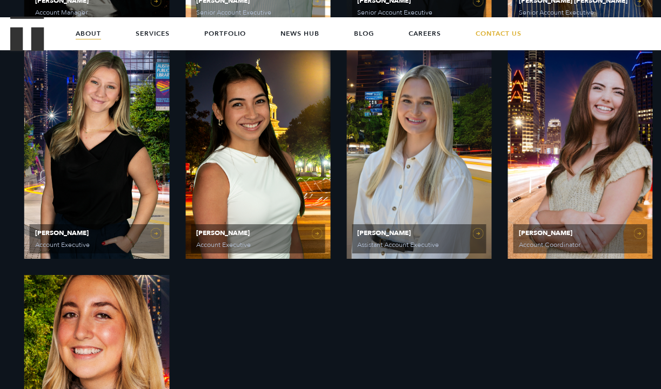
scroll to position [1232, 0]
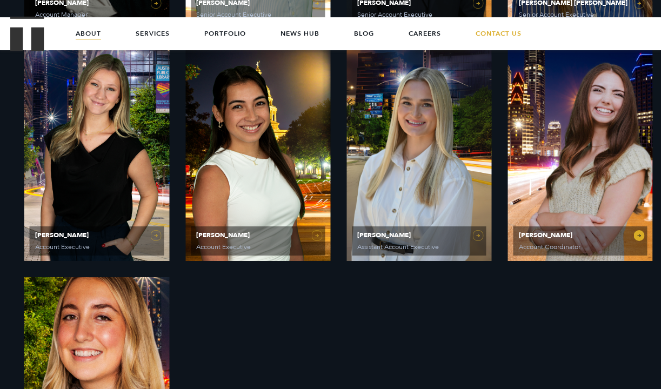
click at [592, 154] on link "Caroline Hafner Account Coordinator" at bounding box center [580, 153] width 145 height 216
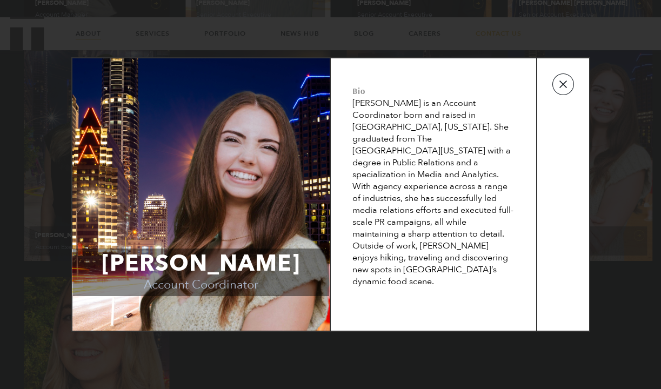
click at [565, 89] on button "button" at bounding box center [564, 85] width 22 height 22
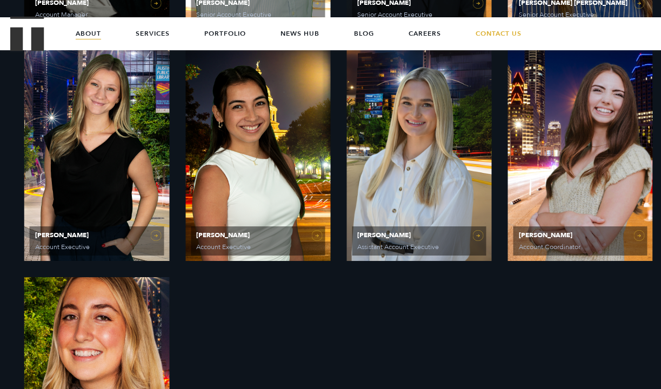
click at [111, 335] on link "[PERSON_NAME] Account Coordinator" at bounding box center [96, 385] width 145 height 216
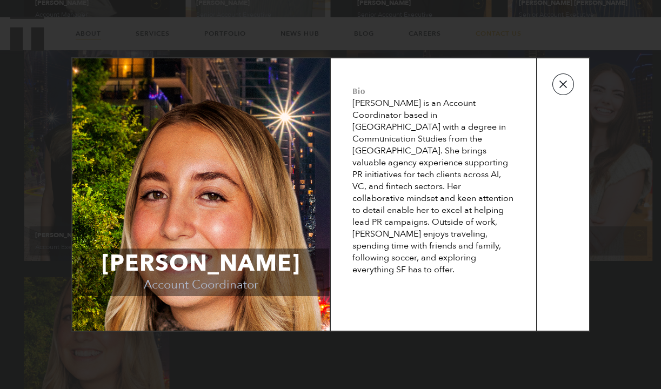
click at [566, 88] on button "button" at bounding box center [564, 85] width 22 height 22
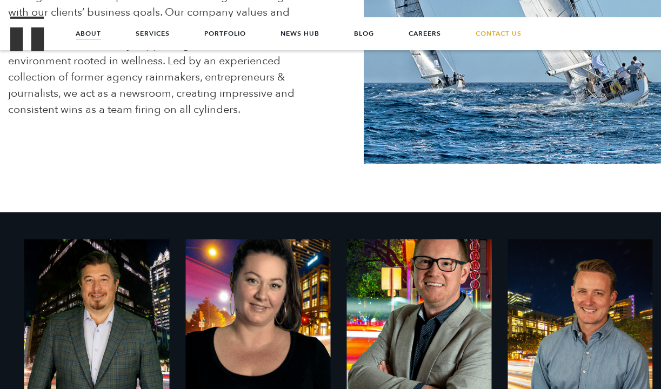
scroll to position [0, 0]
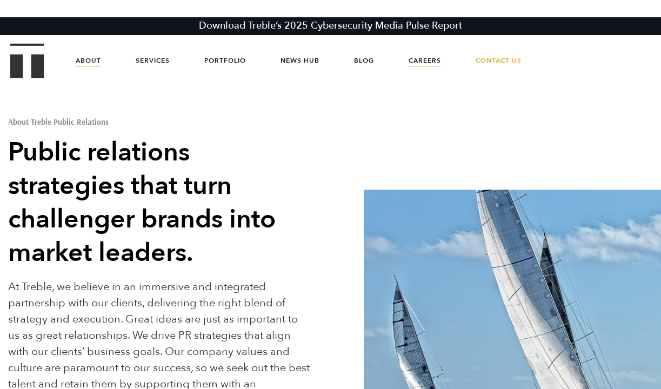
click at [425, 63] on link "Careers" at bounding box center [425, 60] width 32 height 32
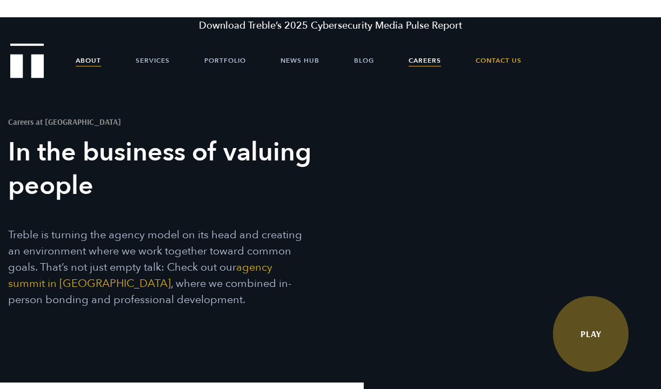
click at [90, 58] on link "About" at bounding box center [88, 60] width 25 height 32
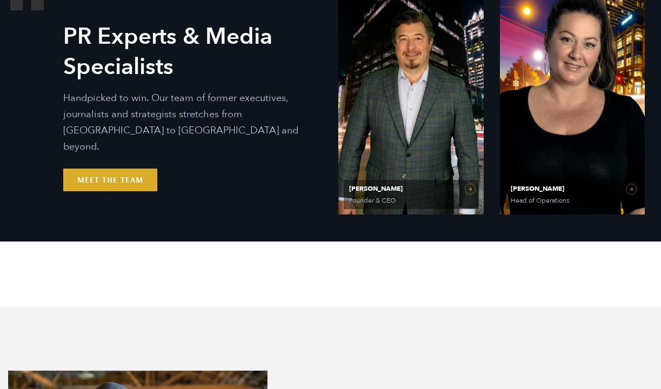
scroll to position [582, 0]
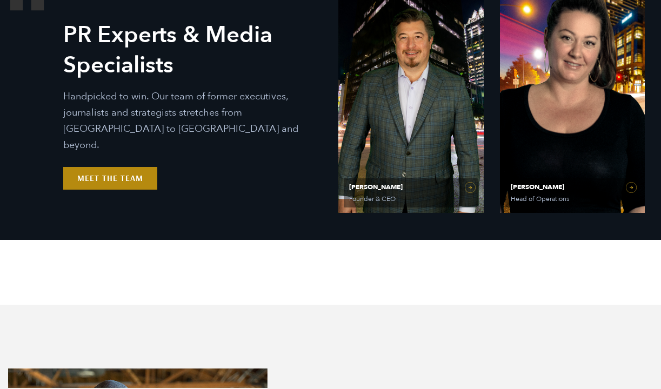
click at [143, 168] on link "Meet the Team" at bounding box center [110, 178] width 94 height 23
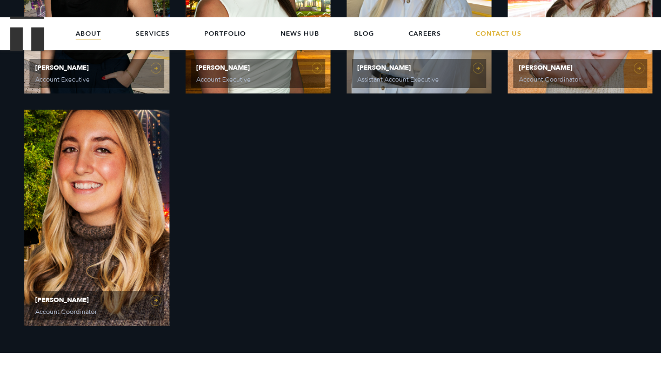
scroll to position [1399, 0]
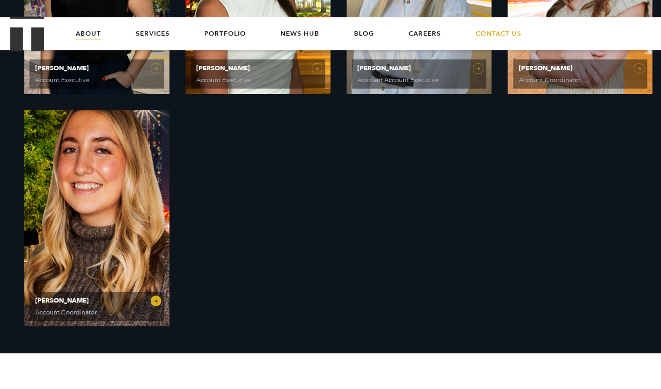
click at [94, 315] on span "Account Coordinator" at bounding box center [76, 312] width 83 height 6
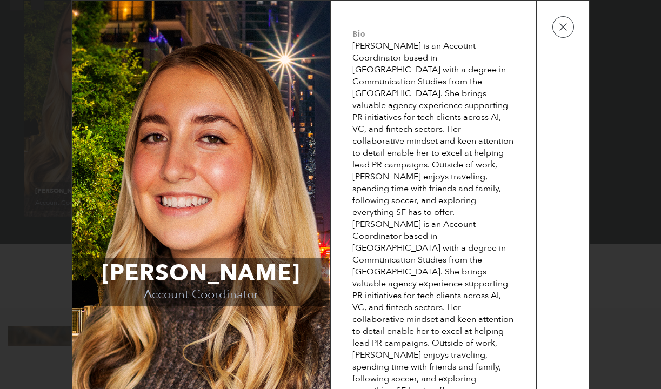
scroll to position [1508, 0]
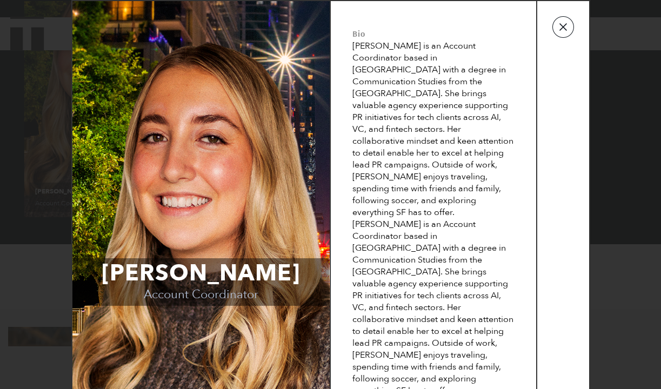
click at [563, 38] on button "button" at bounding box center [564, 27] width 22 height 22
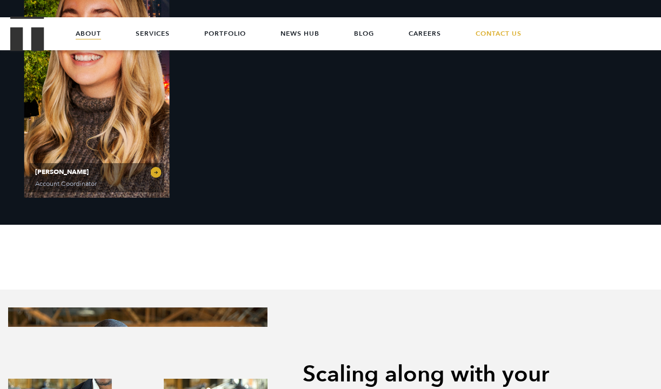
scroll to position [1505, 0]
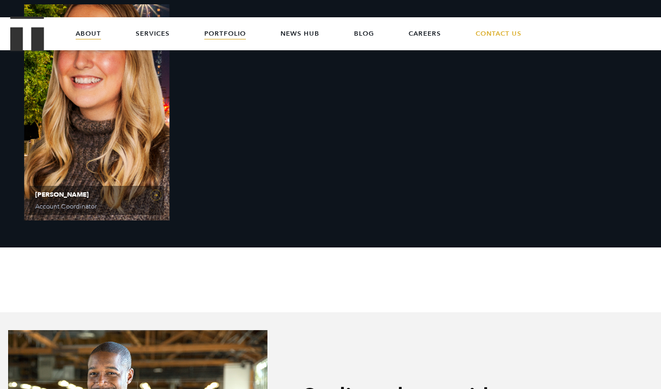
click at [229, 30] on link "Portfolio" at bounding box center [225, 33] width 42 height 32
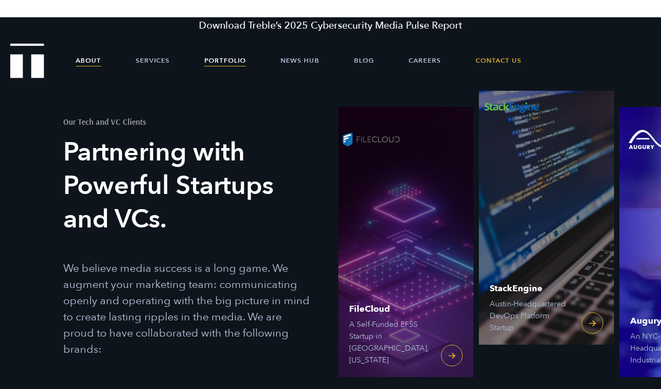
click at [87, 61] on link "About" at bounding box center [88, 60] width 25 height 32
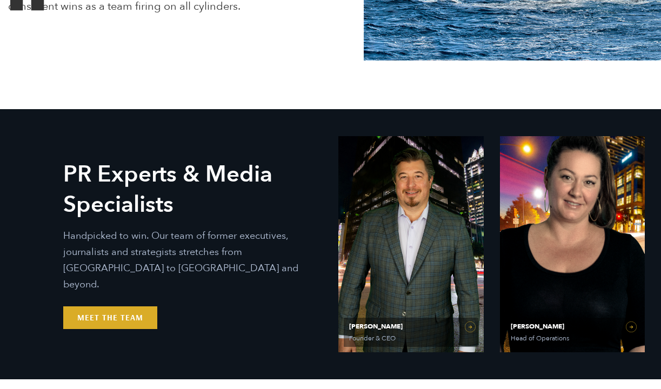
scroll to position [488, 0]
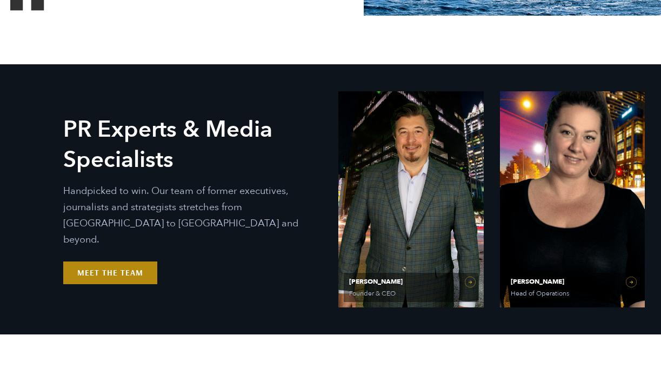
click at [128, 270] on link "Meet the Team" at bounding box center [110, 273] width 94 height 23
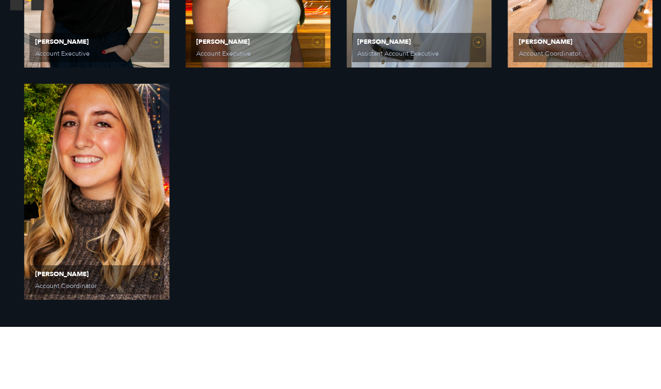
scroll to position [1427, 0]
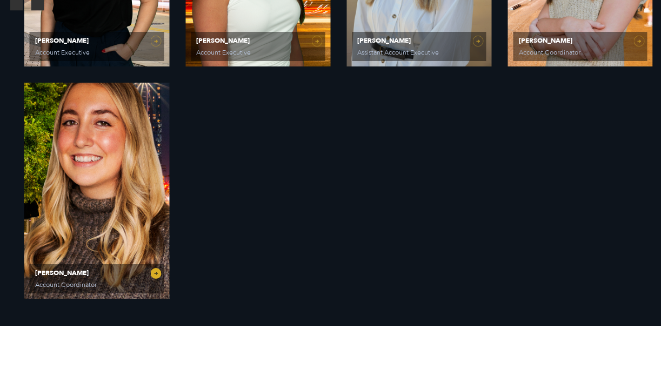
click at [128, 272] on span "Dani Smith" at bounding box center [96, 273] width 123 height 6
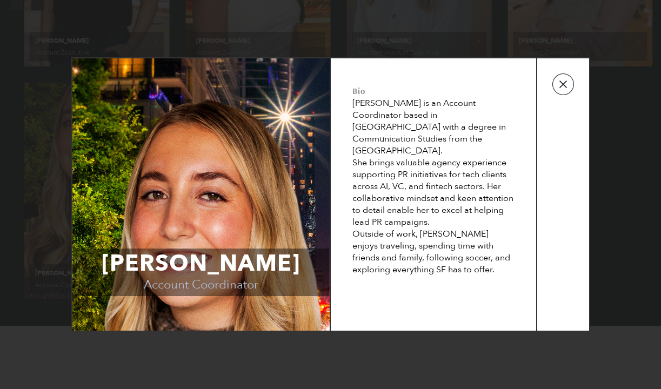
click at [565, 84] on button "button" at bounding box center [564, 85] width 22 height 22
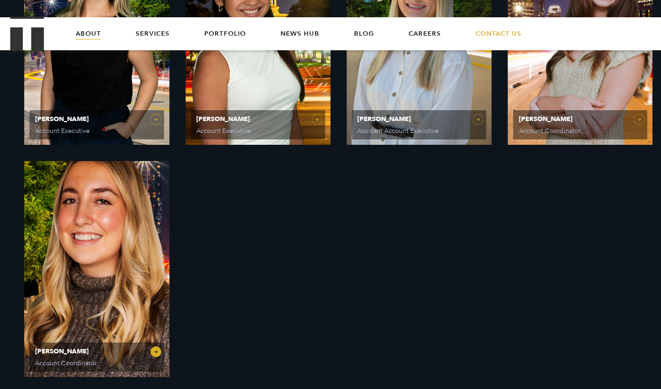
scroll to position [1352, 0]
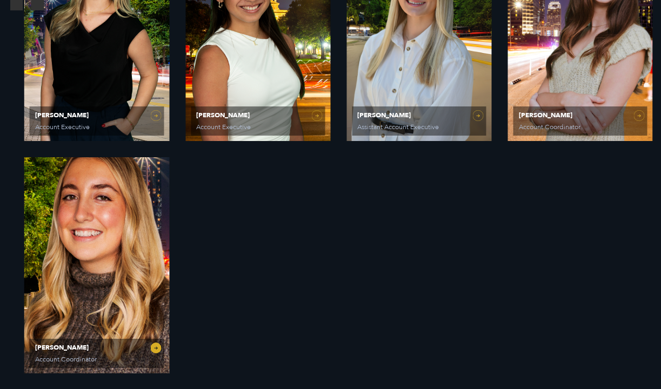
click at [147, 234] on link "Dani Smith Account Coordinator" at bounding box center [96, 265] width 145 height 216
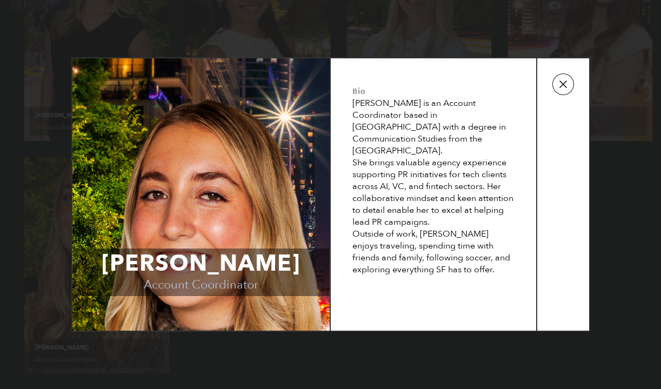
click at [561, 83] on button "button" at bounding box center [564, 85] width 22 height 22
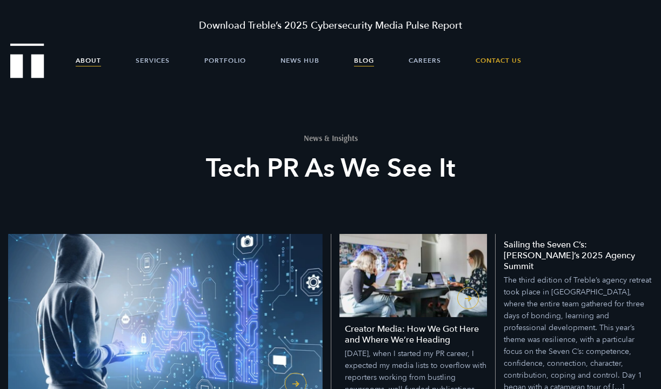
click at [97, 60] on link "About" at bounding box center [88, 60] width 25 height 32
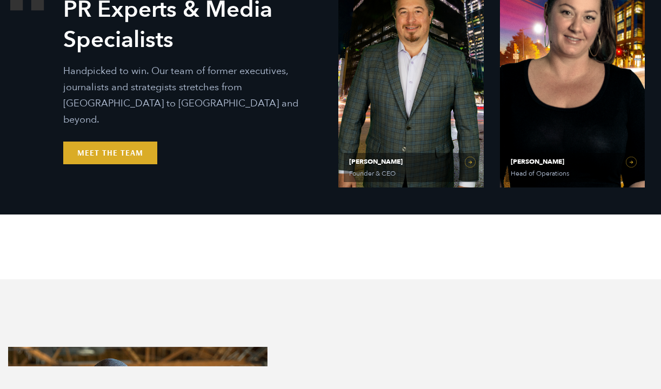
scroll to position [633, 0]
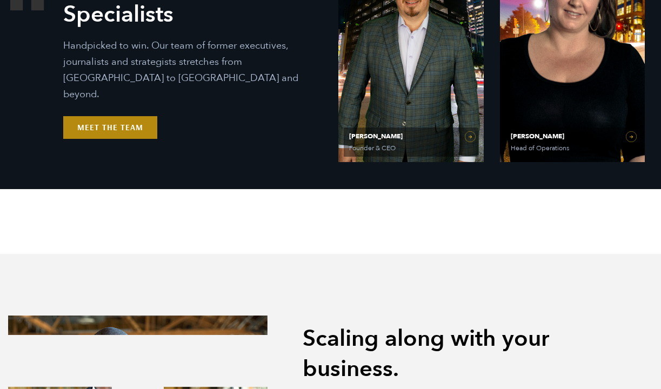
click at [147, 123] on link "Meet the Team" at bounding box center [110, 127] width 94 height 23
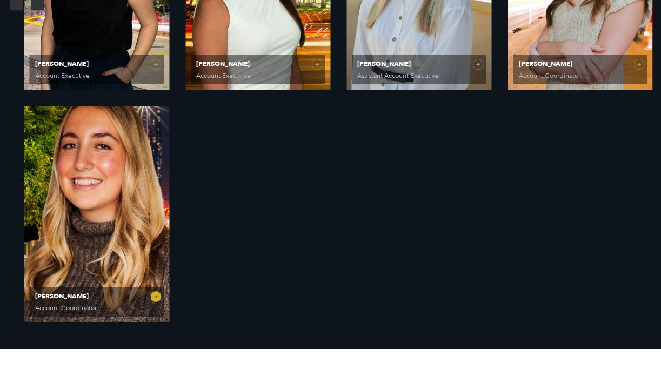
scroll to position [1405, 0]
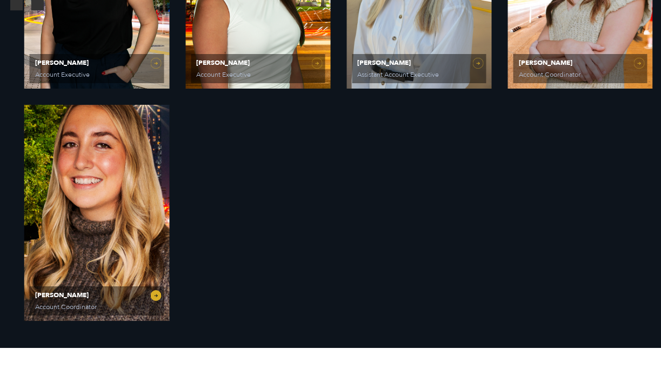
click at [76, 294] on span "[PERSON_NAME]" at bounding box center [96, 295] width 123 height 6
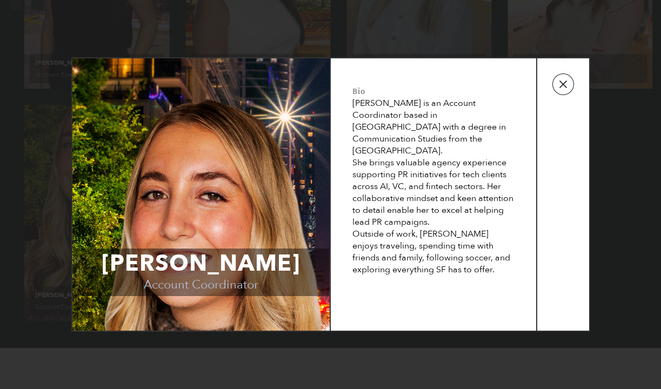
click at [560, 91] on button "button" at bounding box center [564, 85] width 22 height 22
